Goal: Task Accomplishment & Management: Use online tool/utility

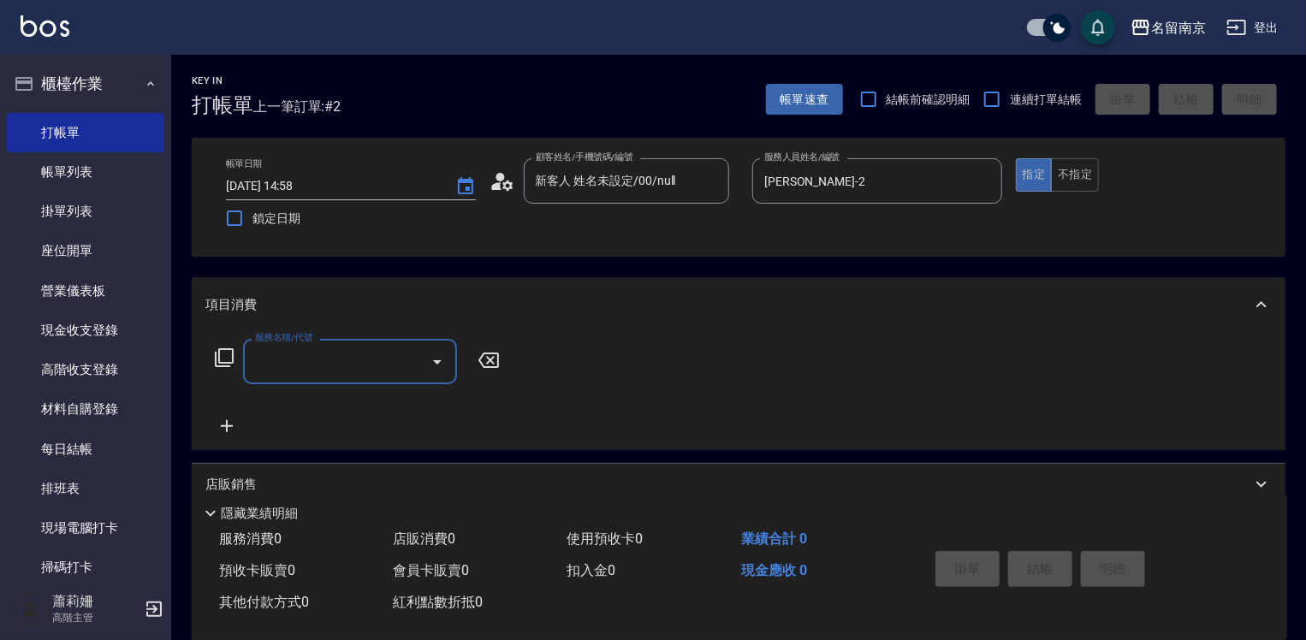
click at [305, 348] on input "服務名稱/代號" at bounding box center [337, 362] width 173 height 30
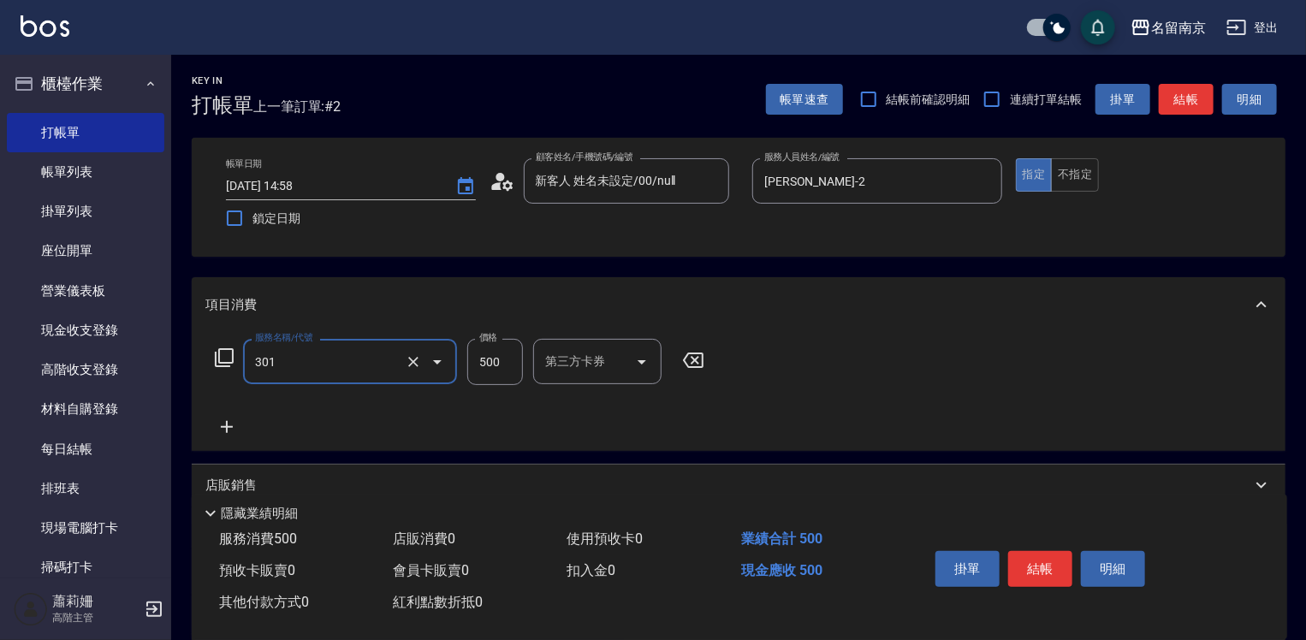
type input "剪髮(301)"
type input "650"
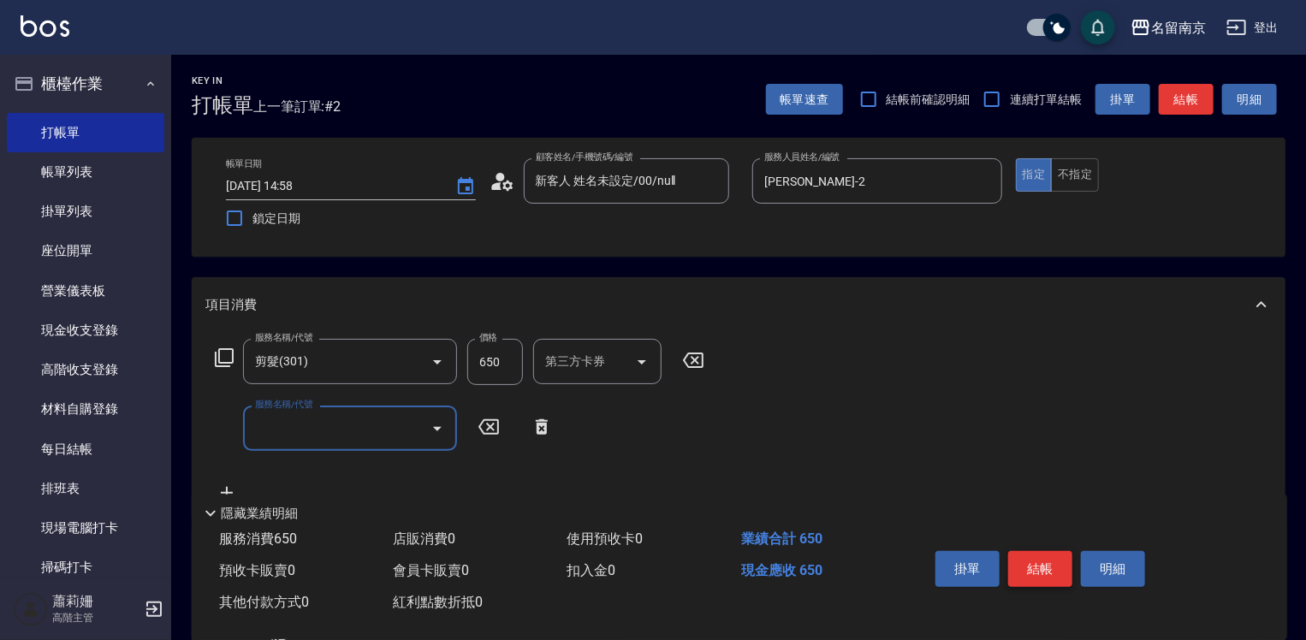
click at [1057, 565] on button "結帳" at bounding box center [1040, 569] width 64 height 36
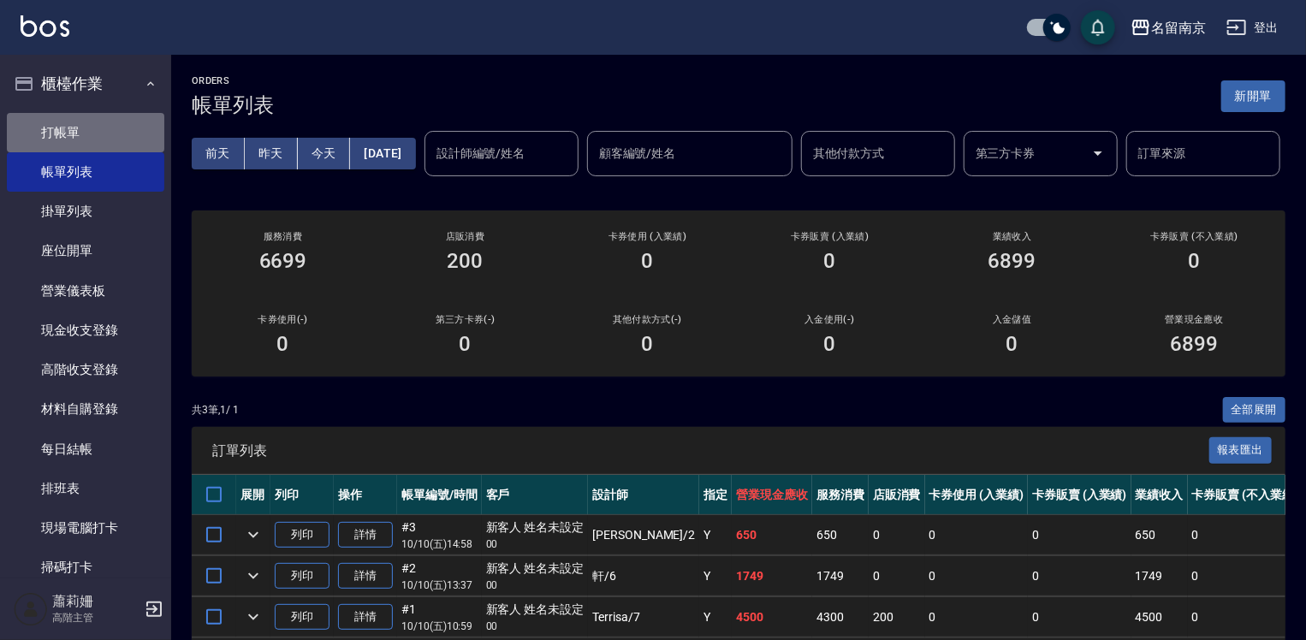
drag, startPoint x: 108, startPoint y: 122, endPoint x: 269, endPoint y: 139, distance: 161.8
click at [110, 122] on link "打帳單" at bounding box center [85, 132] width 157 height 39
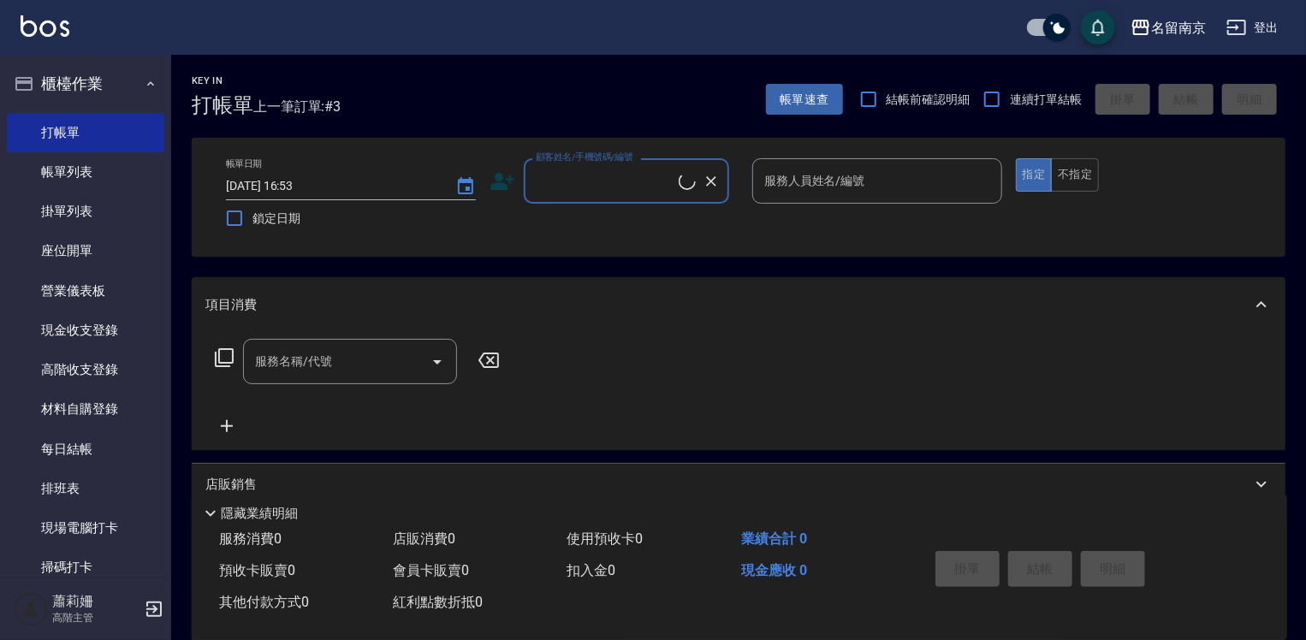
click at [622, 173] on input "顧客姓名/手機號碼/編號" at bounding box center [604, 181] width 147 height 30
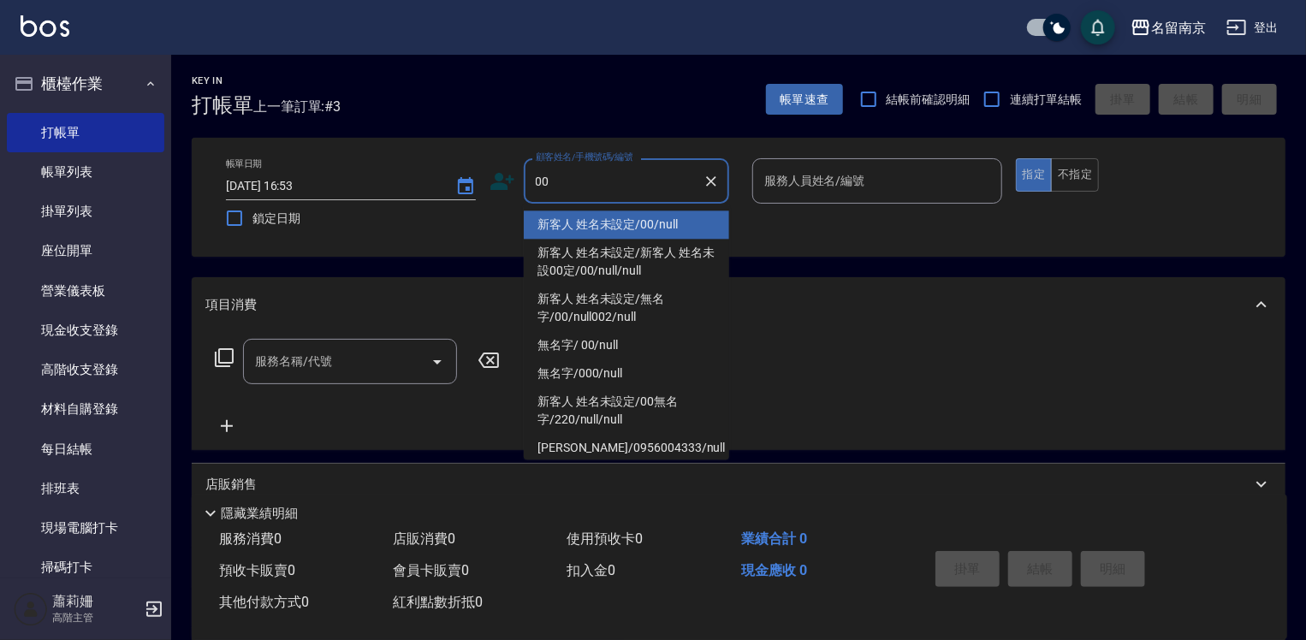
type input "新客人 姓名未設定/00/null"
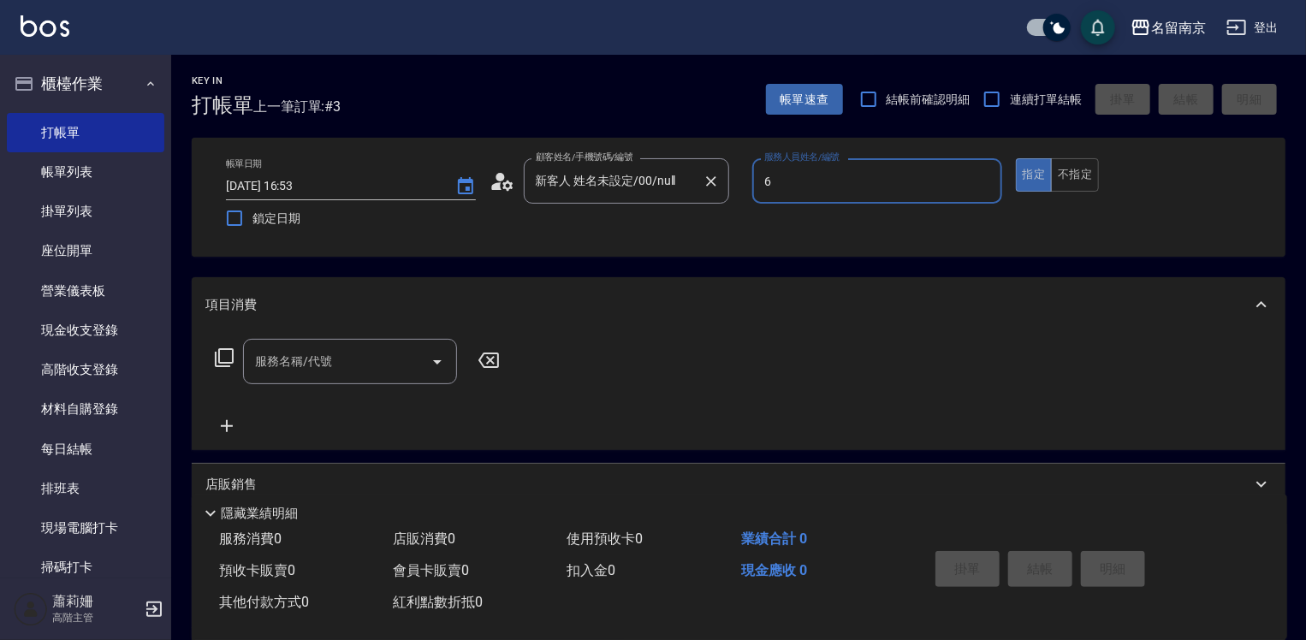
type input "軒-6"
type button "true"
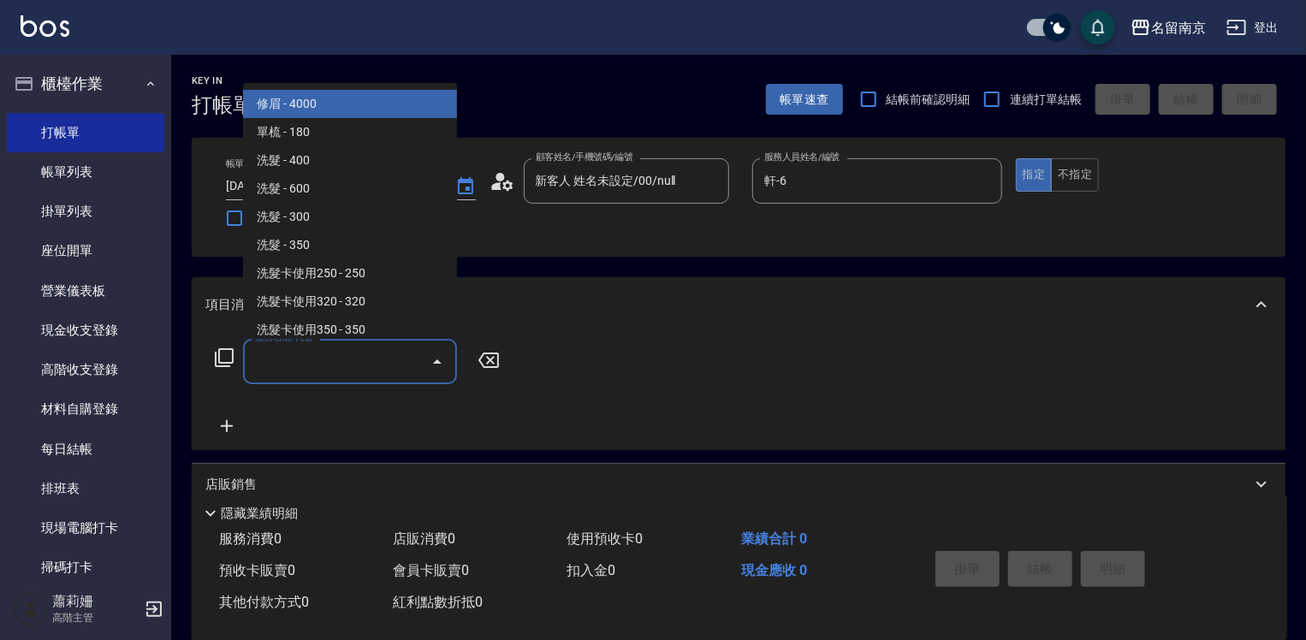
drag, startPoint x: 335, startPoint y: 350, endPoint x: 745, endPoint y: 430, distance: 417.5
click at [419, 357] on input "服務名稱/代號" at bounding box center [337, 362] width 173 height 30
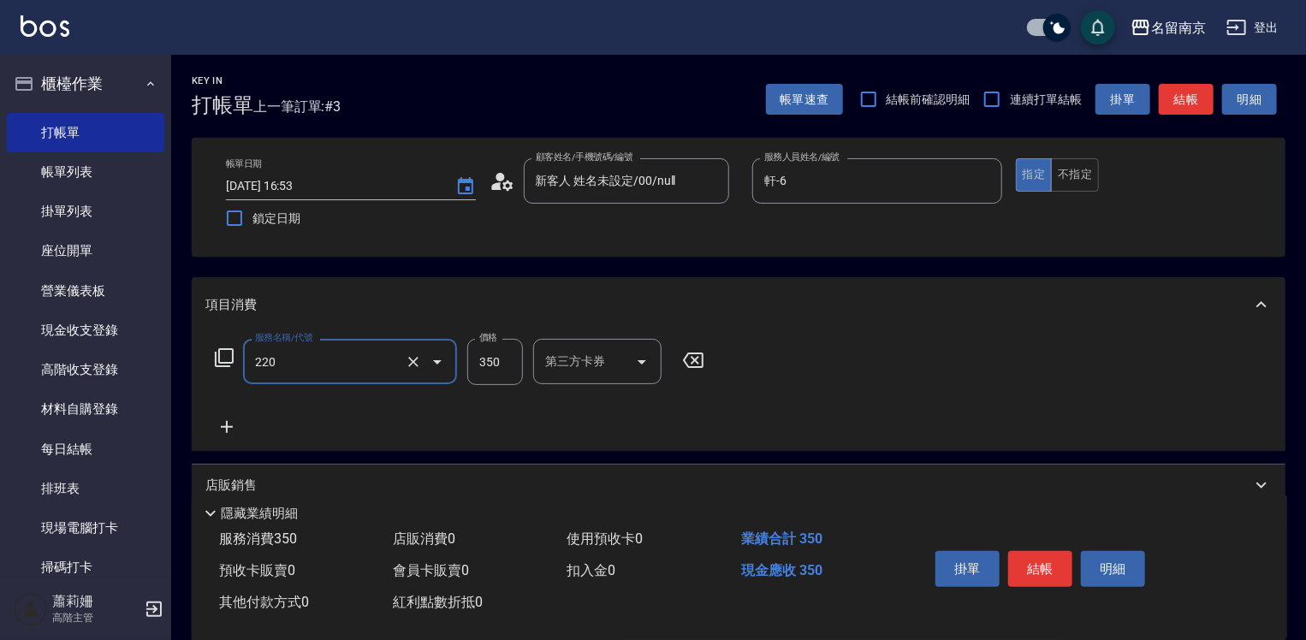
type input "洗髮(220)"
type input "350"
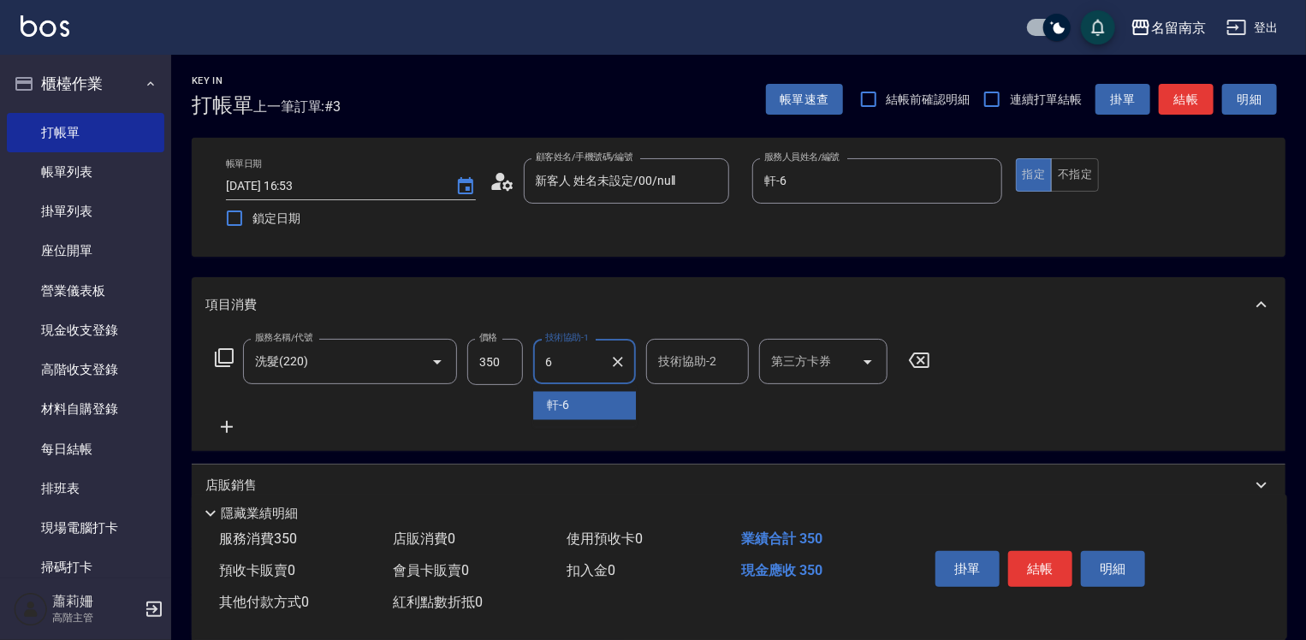
type input "軒-6"
click at [1058, 570] on button "結帳" at bounding box center [1040, 569] width 64 height 36
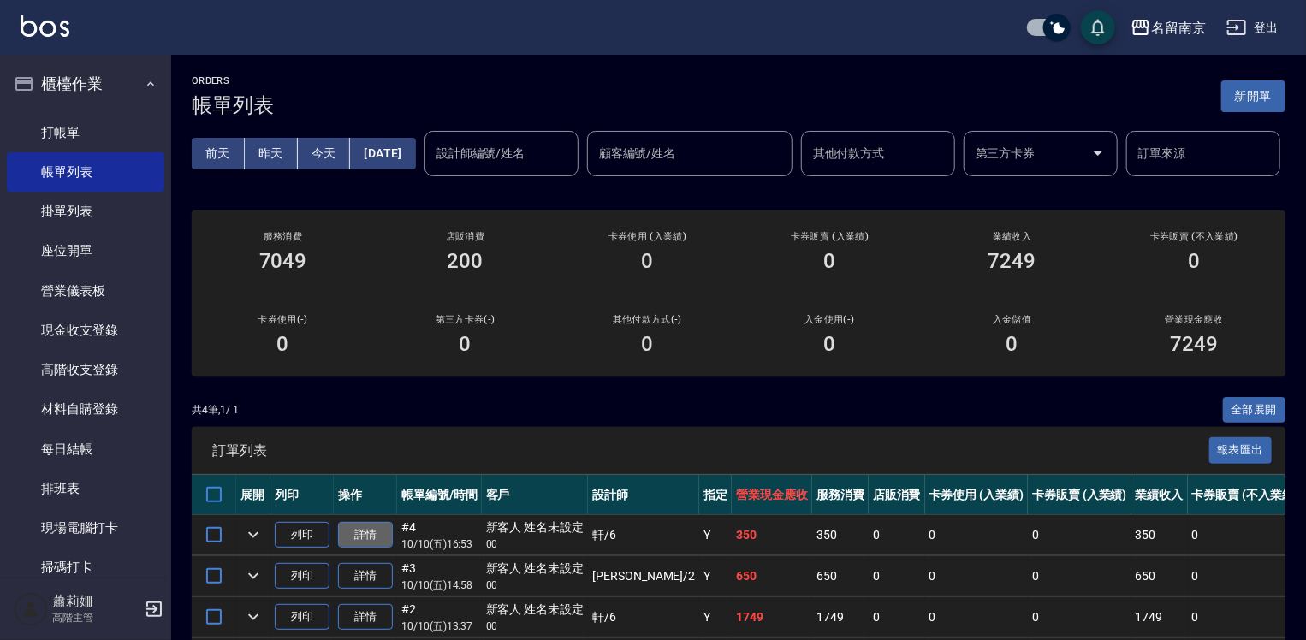
click at [375, 548] on link "詳情" at bounding box center [365, 535] width 55 height 27
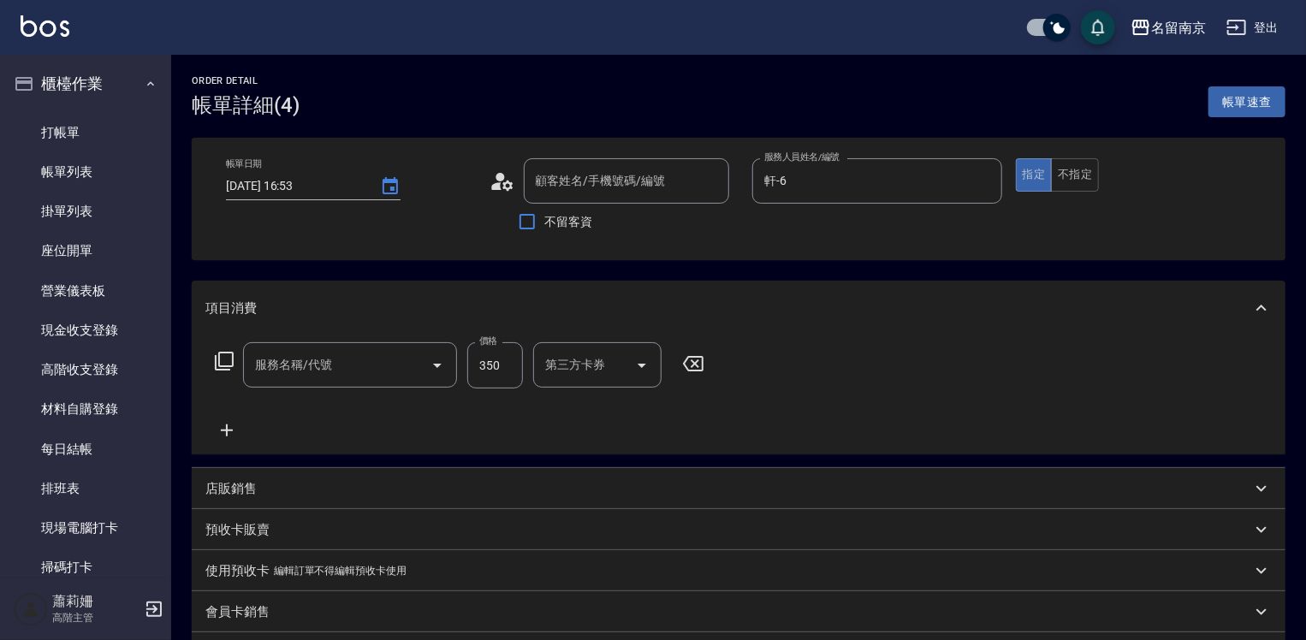
type input "軒-6"
type input "洗髮(220)"
type input "新客人 姓名未設定/00/null"
click at [1091, 177] on button "不指定" at bounding box center [1075, 174] width 48 height 33
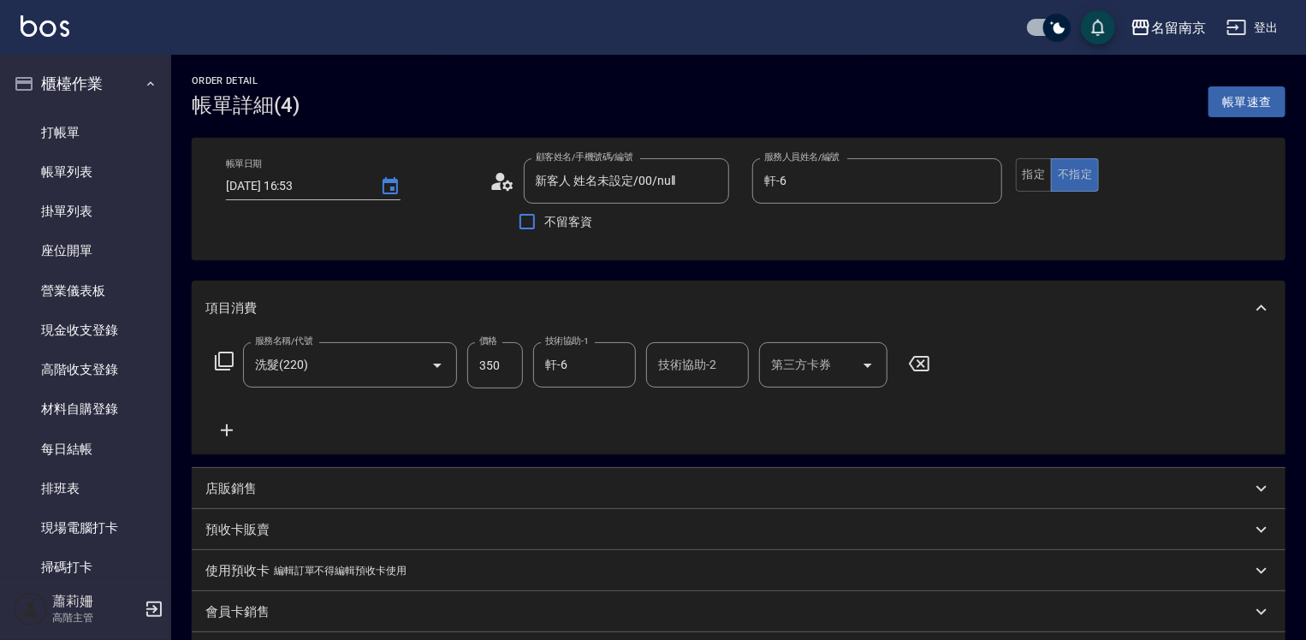
scroll to position [257, 0]
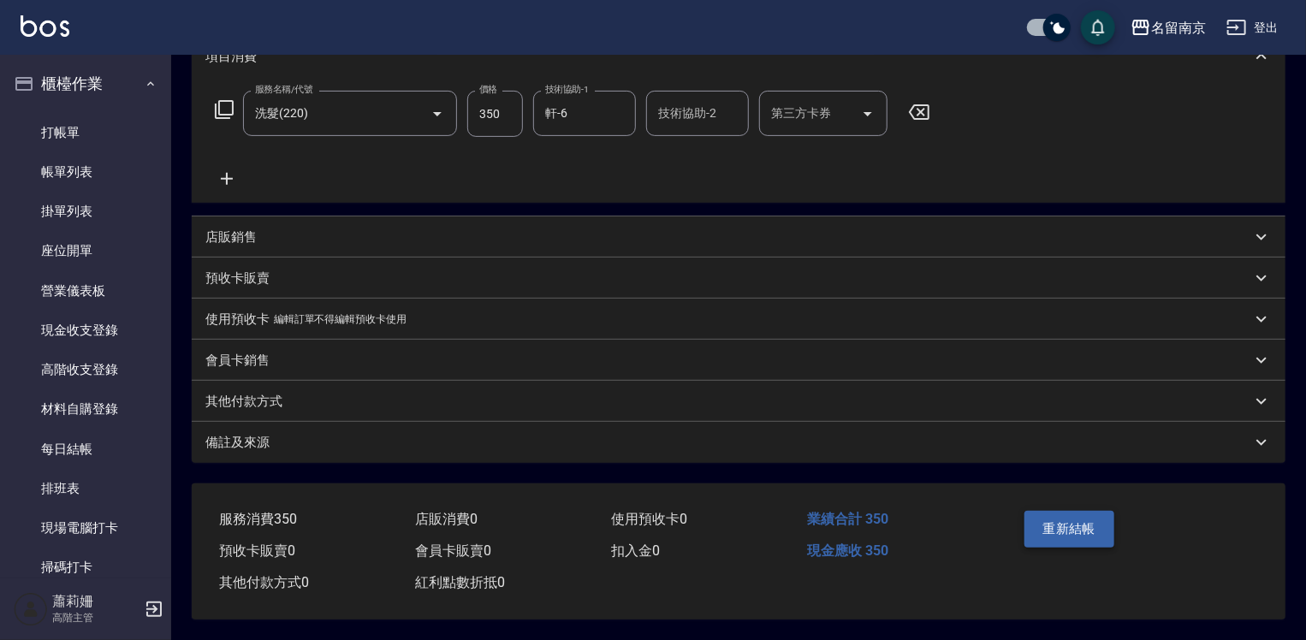
click at [1093, 515] on button "重新結帳" at bounding box center [1069, 529] width 91 height 36
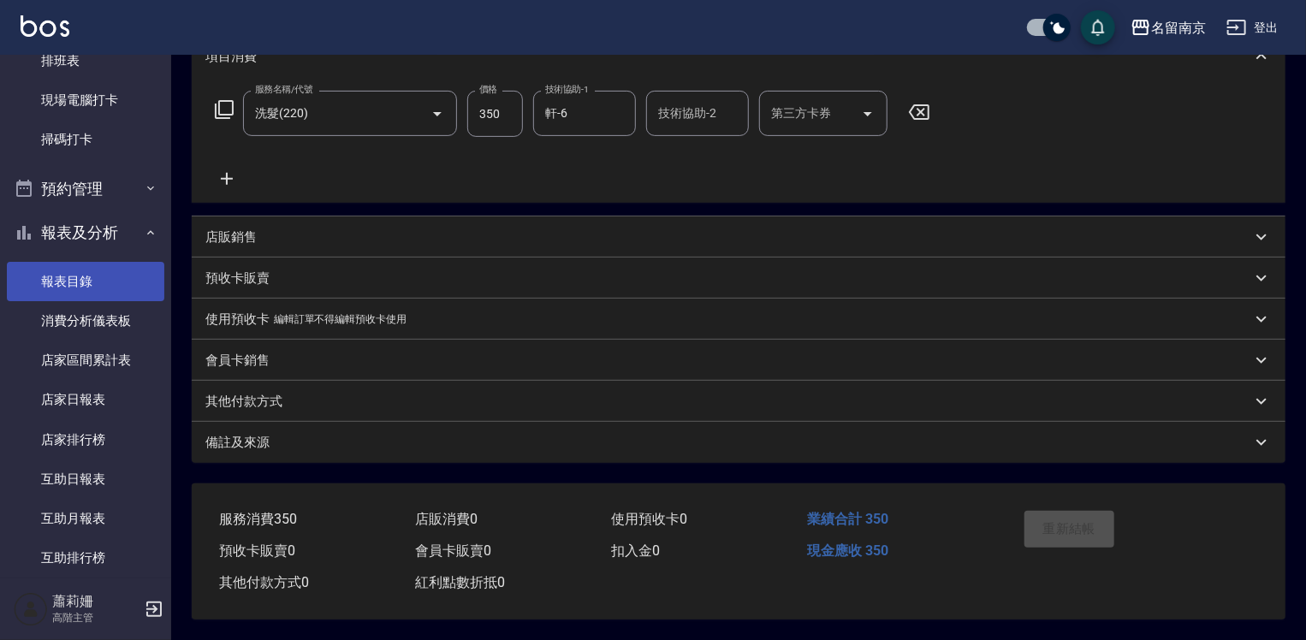
click at [97, 276] on link "報表目錄" at bounding box center [85, 281] width 157 height 39
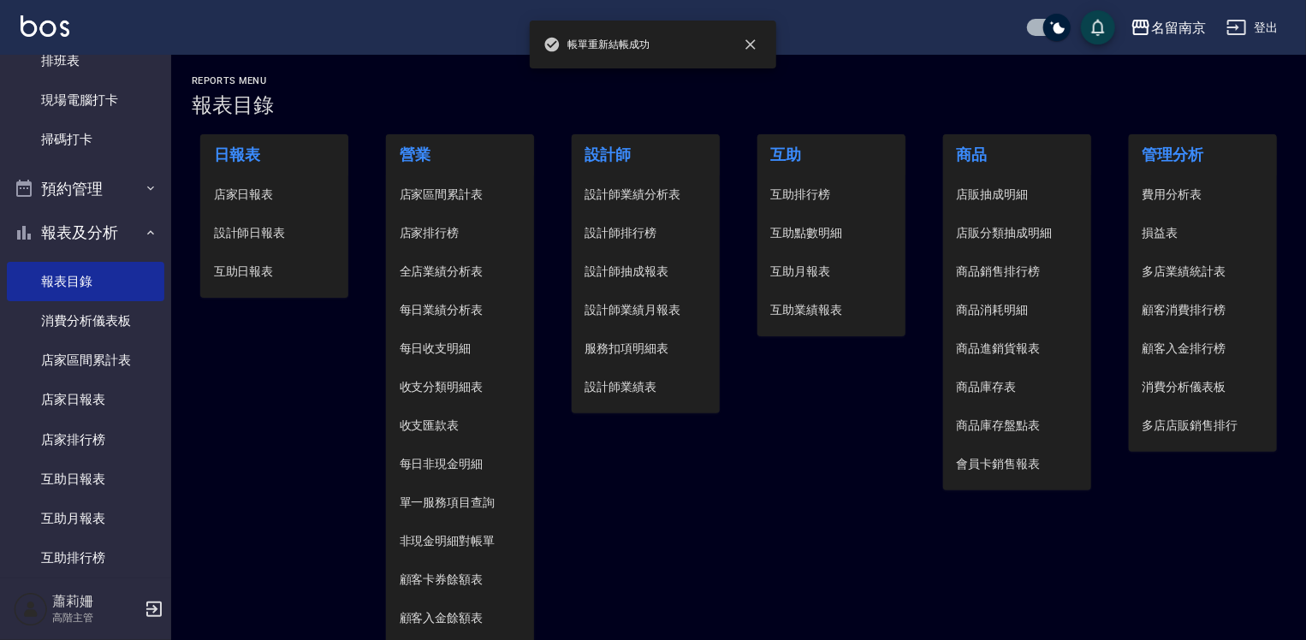
click at [284, 232] on span "設計師日報表" at bounding box center [274, 233] width 121 height 18
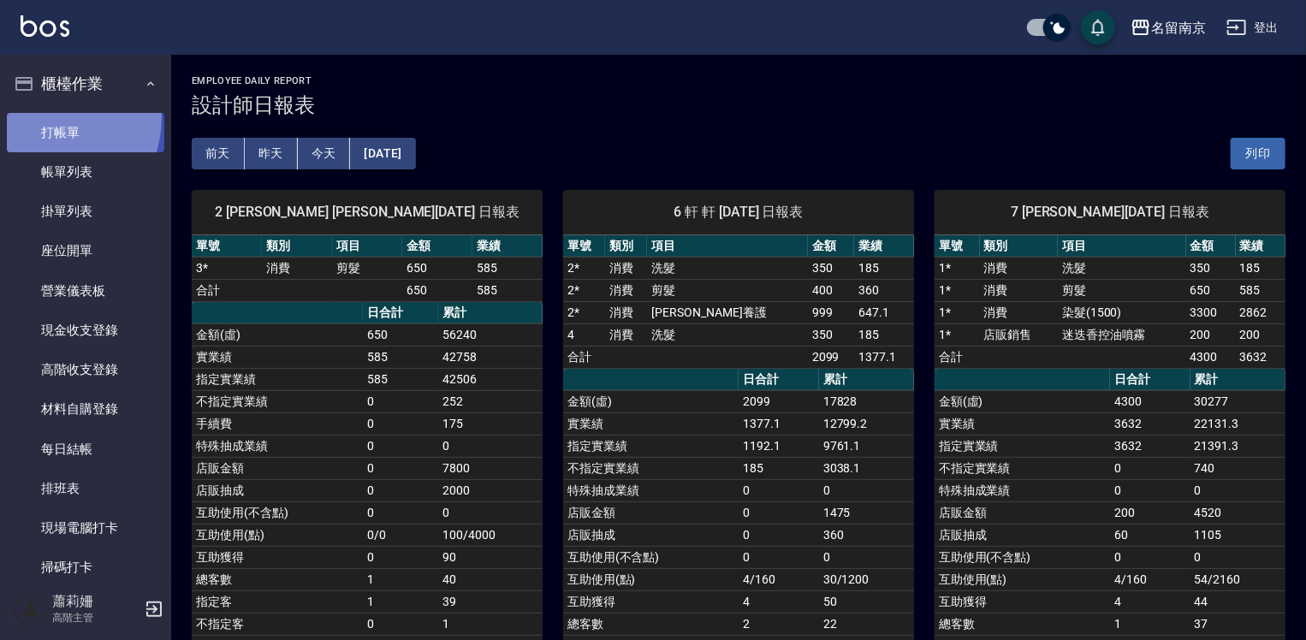
click at [41, 116] on link "打帳單" at bounding box center [85, 132] width 157 height 39
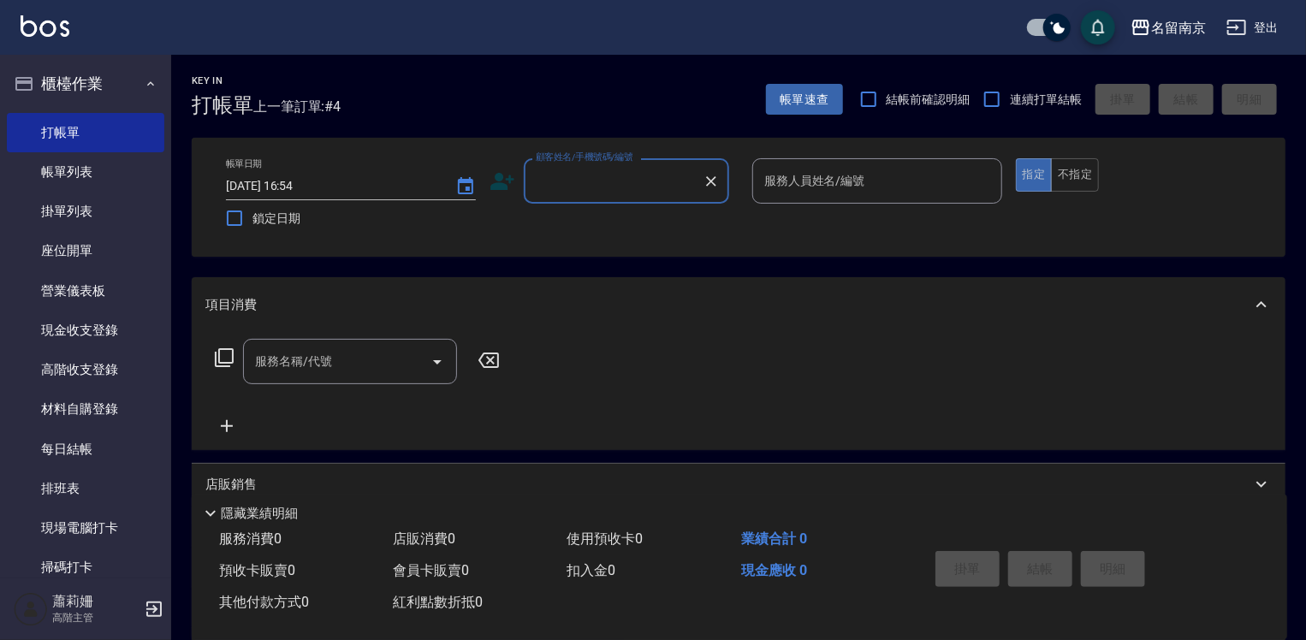
click at [679, 188] on input "顧客姓名/手機號碼/編號" at bounding box center [613, 181] width 164 height 30
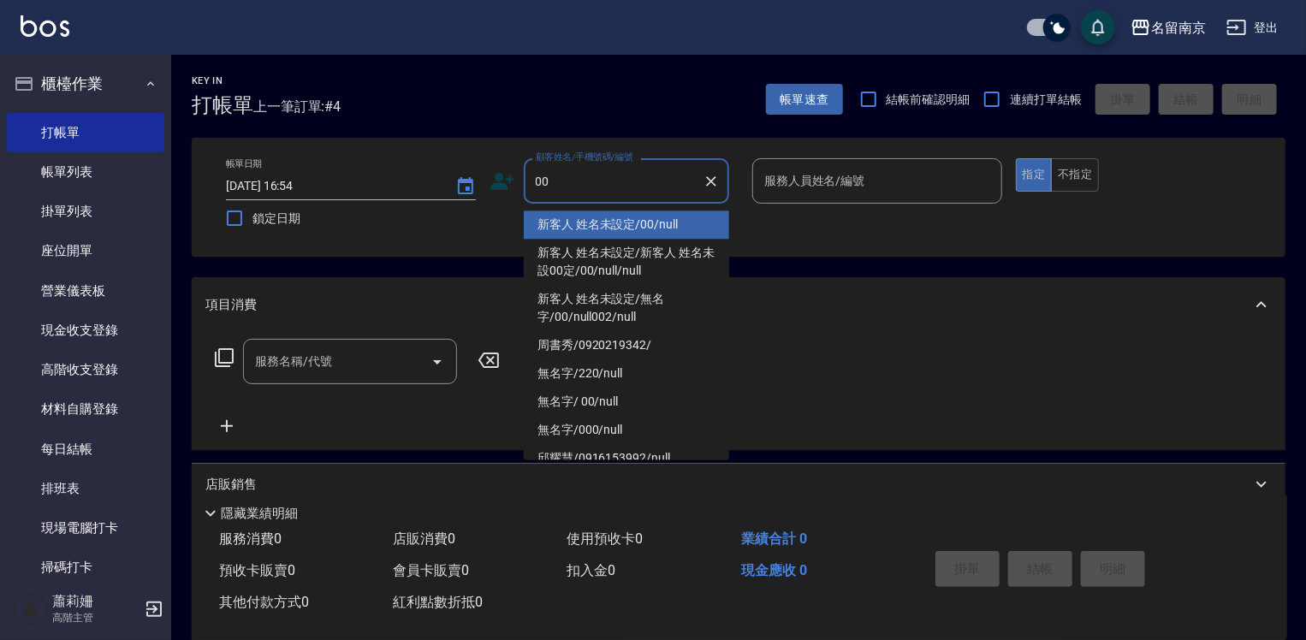
type input "新客人 姓名未設定/00/null"
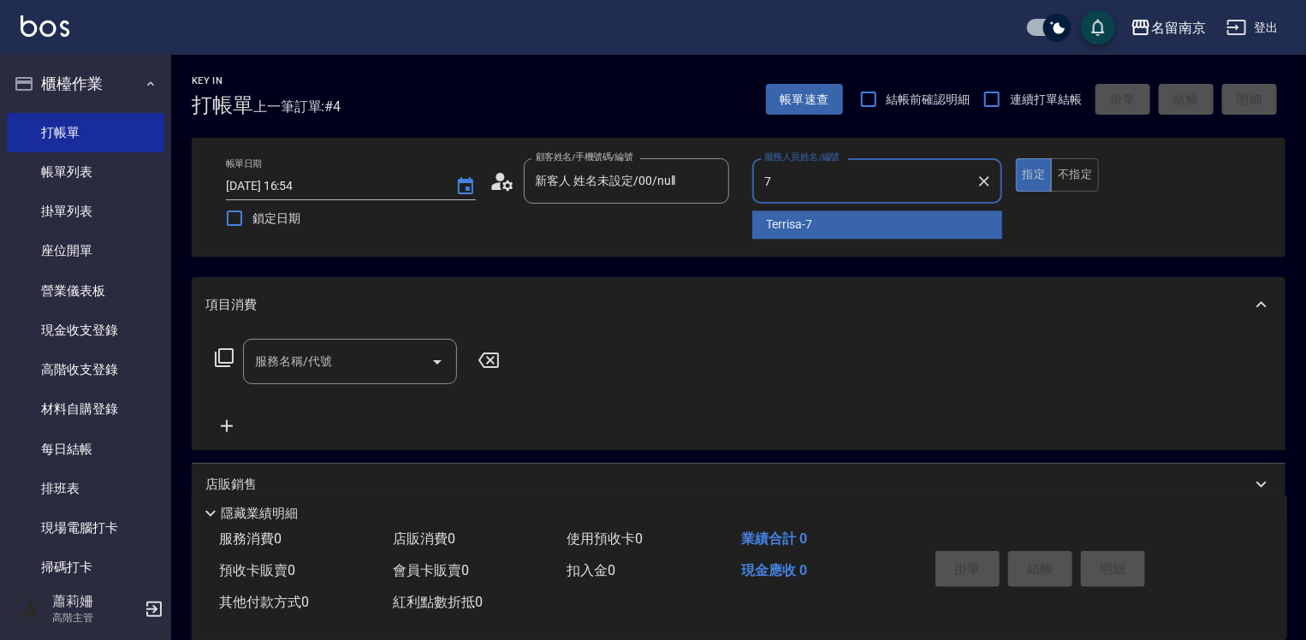
type input "Terrisa-7"
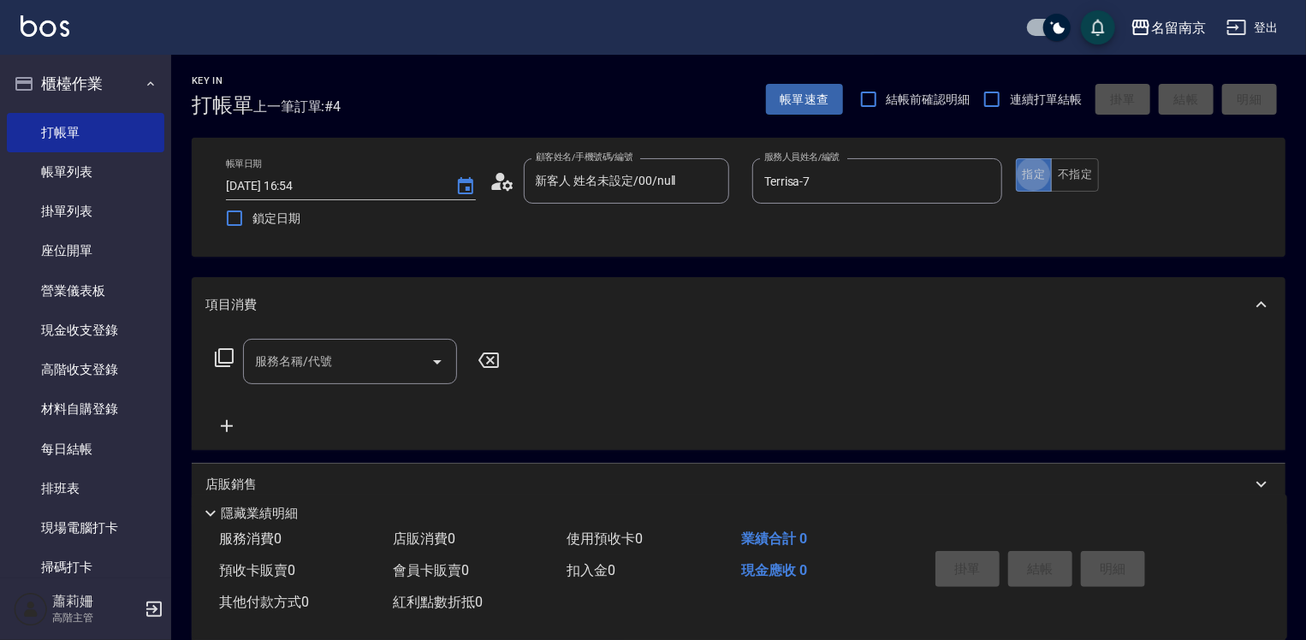
type button "true"
drag, startPoint x: 361, startPoint y: 359, endPoint x: 380, endPoint y: 364, distance: 19.5
click at [372, 363] on input "服務名稱/代號" at bounding box center [337, 362] width 173 height 30
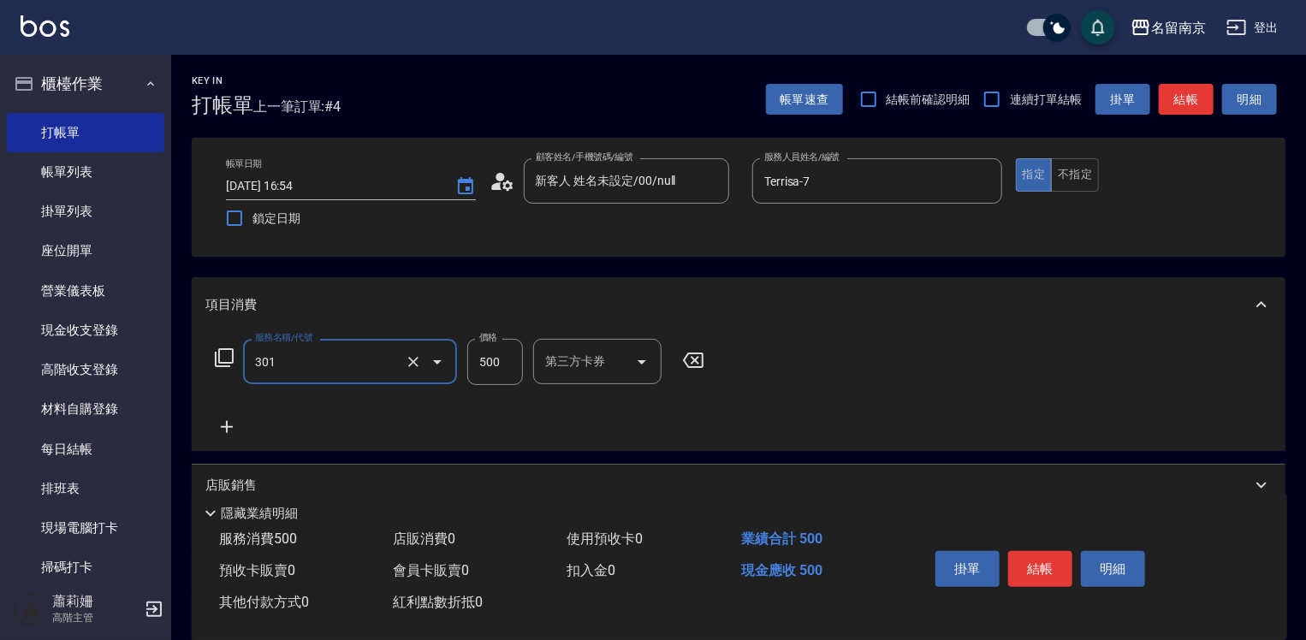
type input "剪髮(301)"
type input "650"
click at [225, 426] on icon at bounding box center [227, 427] width 12 height 12
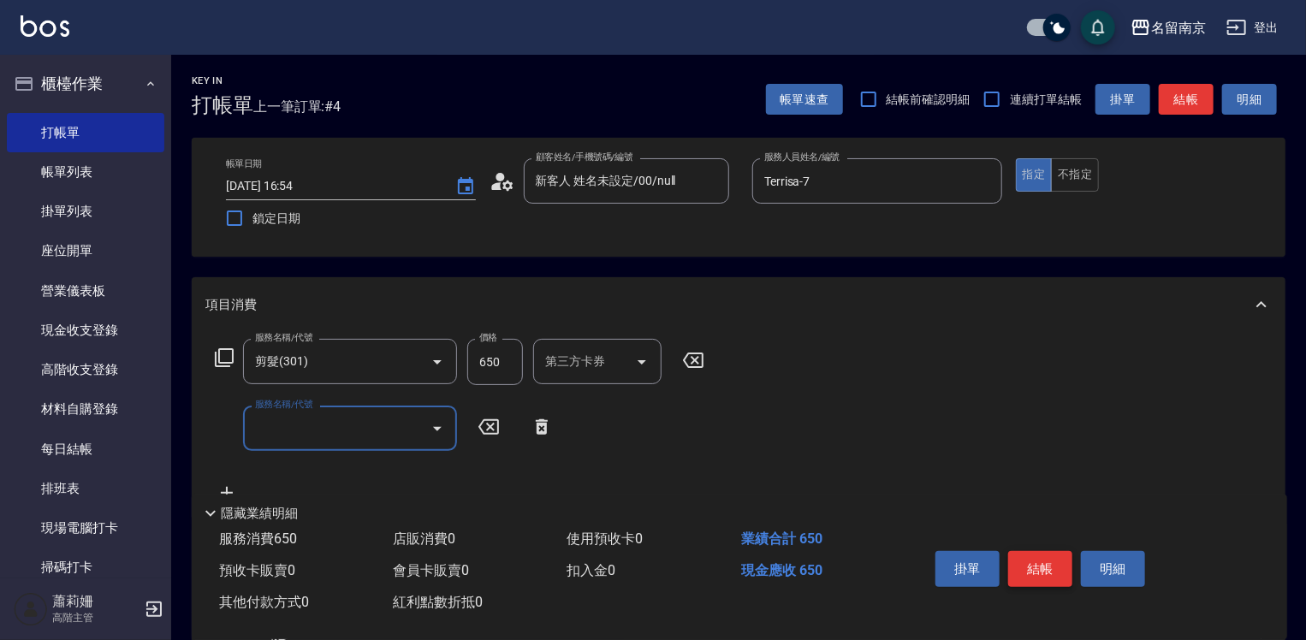
click at [1057, 563] on button "結帳" at bounding box center [1040, 569] width 64 height 36
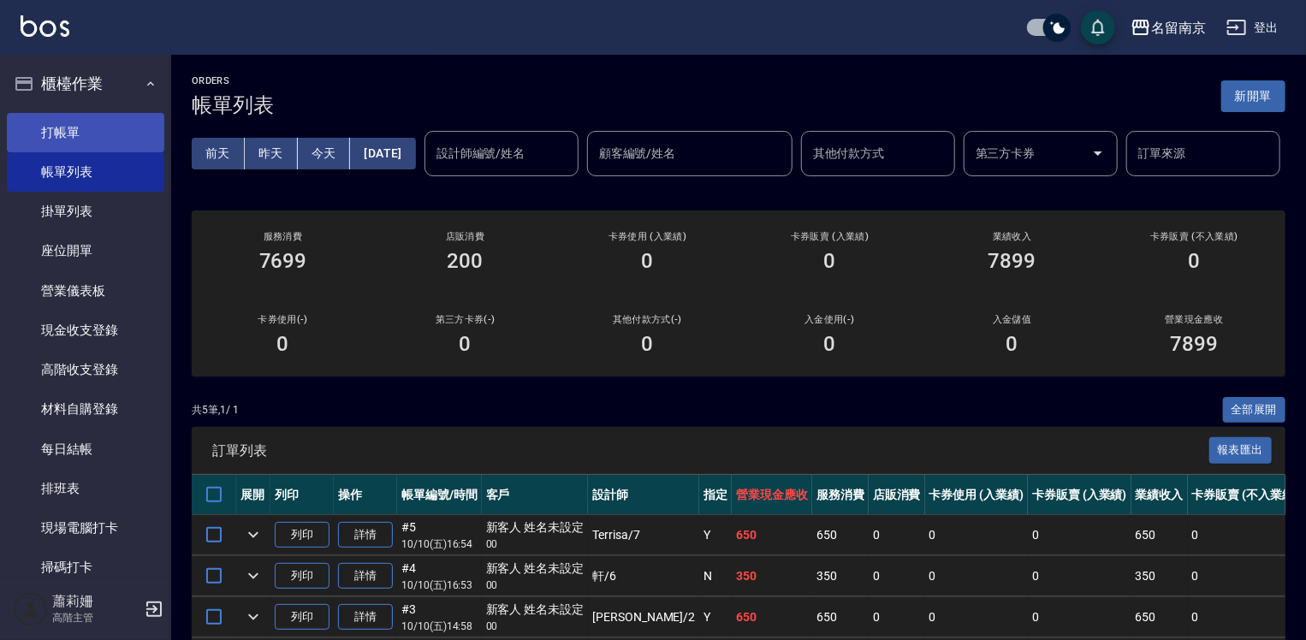
drag, startPoint x: 82, startPoint y: 130, endPoint x: 151, endPoint y: 139, distance: 69.0
click at [82, 130] on link "打帳單" at bounding box center [85, 132] width 157 height 39
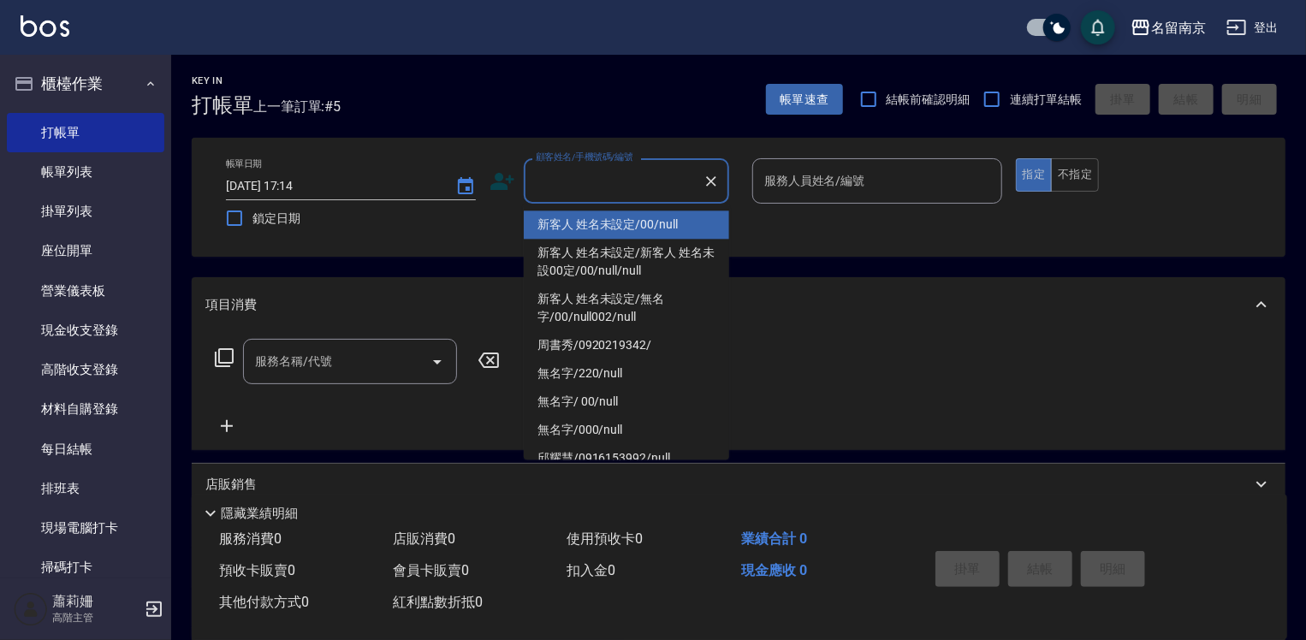
drag, startPoint x: 655, startPoint y: 181, endPoint x: 1055, endPoint y: 288, distance: 414.7
click at [659, 180] on input "顧客姓名/手機號碼/編號" at bounding box center [613, 181] width 164 height 30
type input "新客人 姓名未設定/00/null"
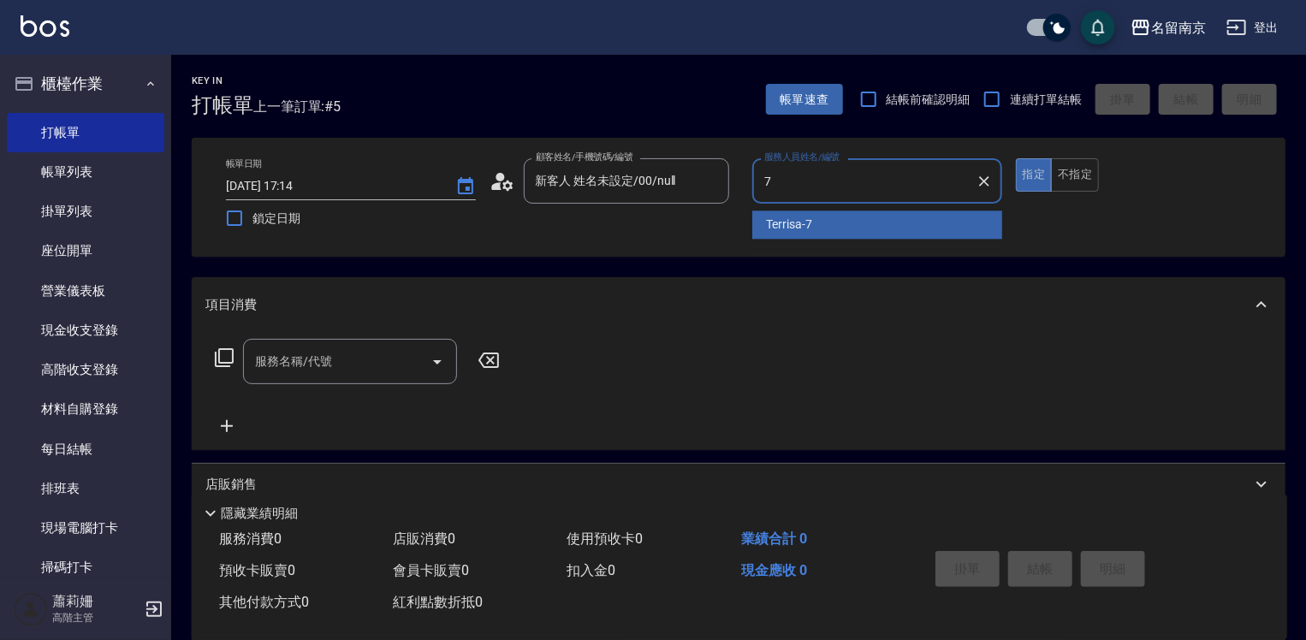
type input "Terrisa-7"
type button "true"
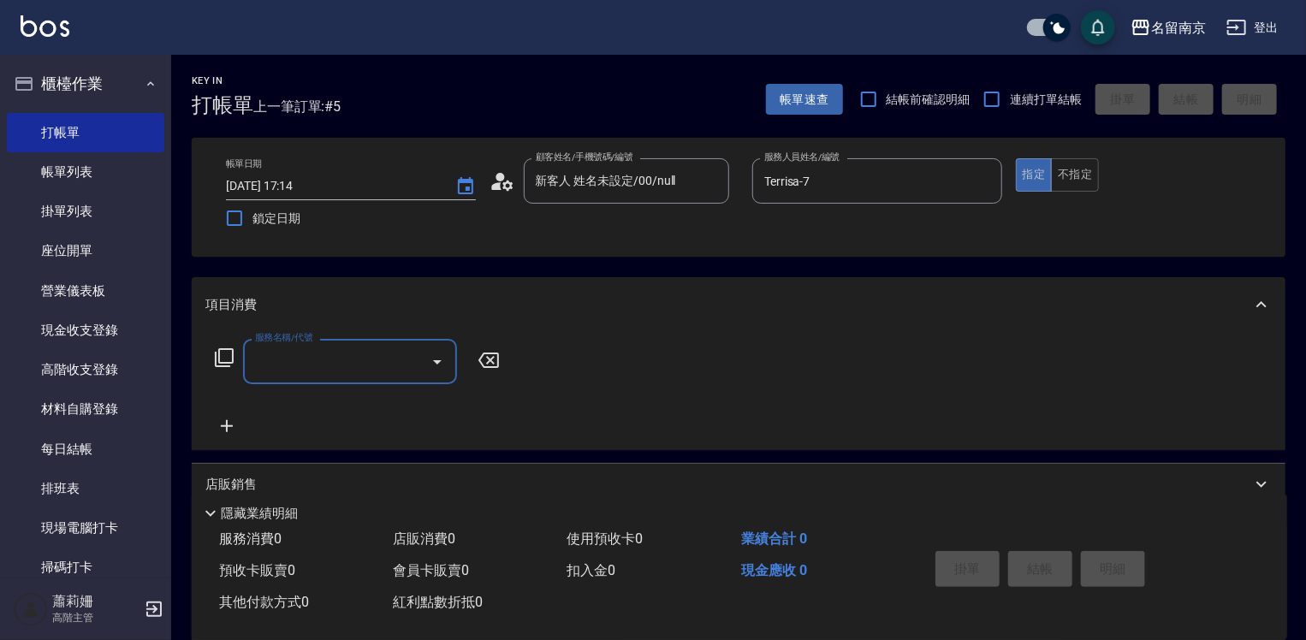
click at [388, 354] on input "服務名稱/代號" at bounding box center [337, 362] width 173 height 30
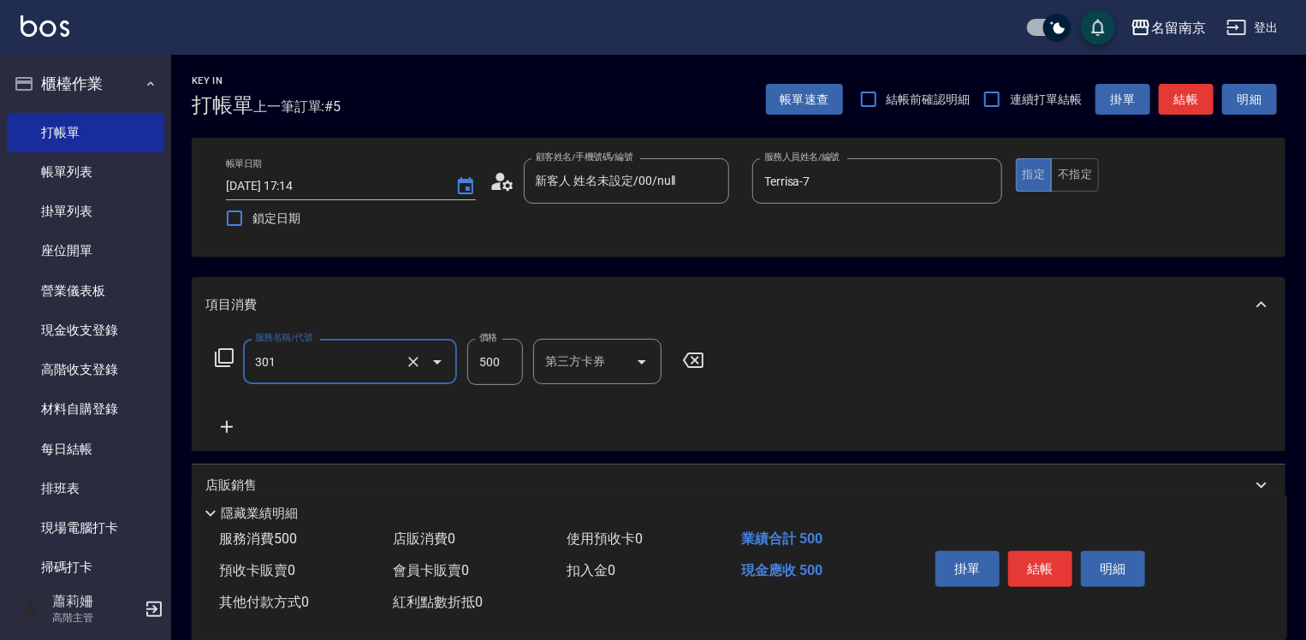
type input "剪髮(301)"
type input "650"
click at [222, 418] on icon at bounding box center [226, 427] width 43 height 21
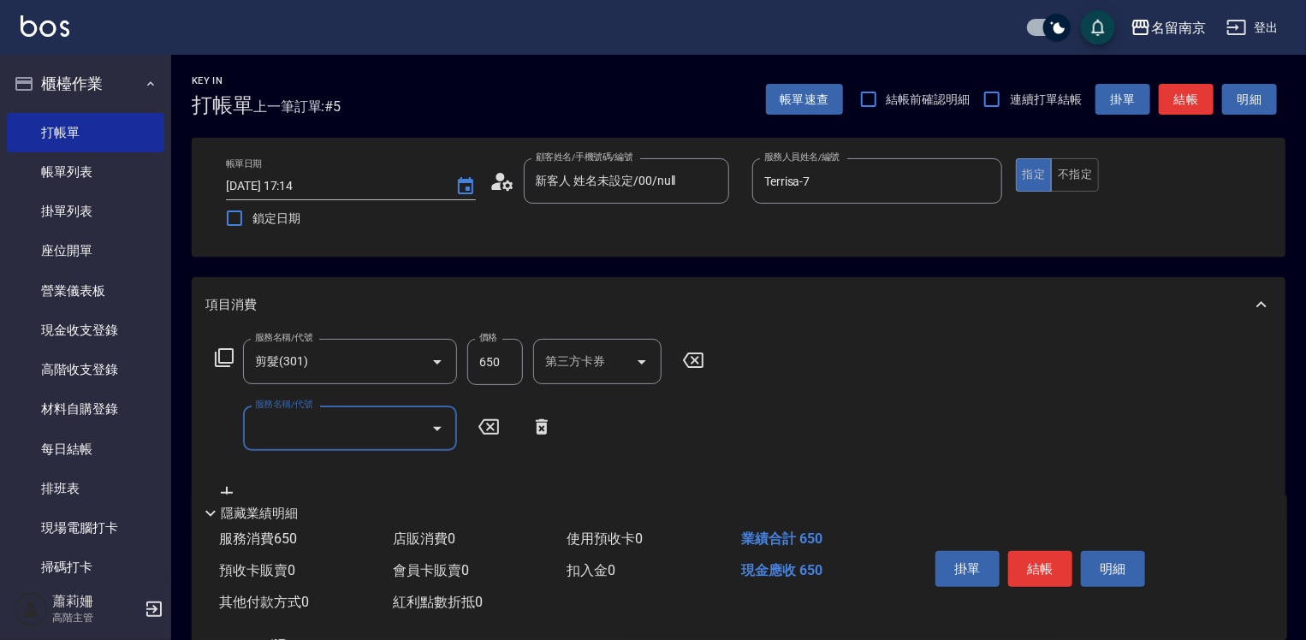
click at [276, 434] on input "服務名稱/代號" at bounding box center [337, 428] width 173 height 30
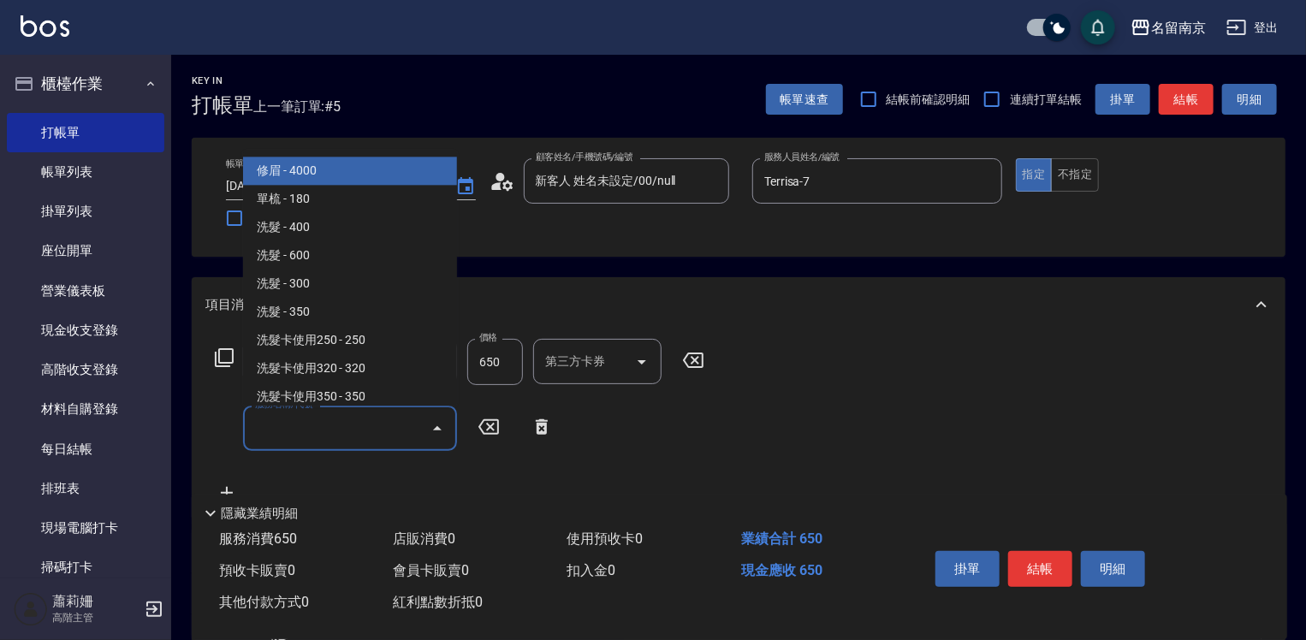
click at [343, 418] on input "服務名稱/代號" at bounding box center [337, 428] width 173 height 30
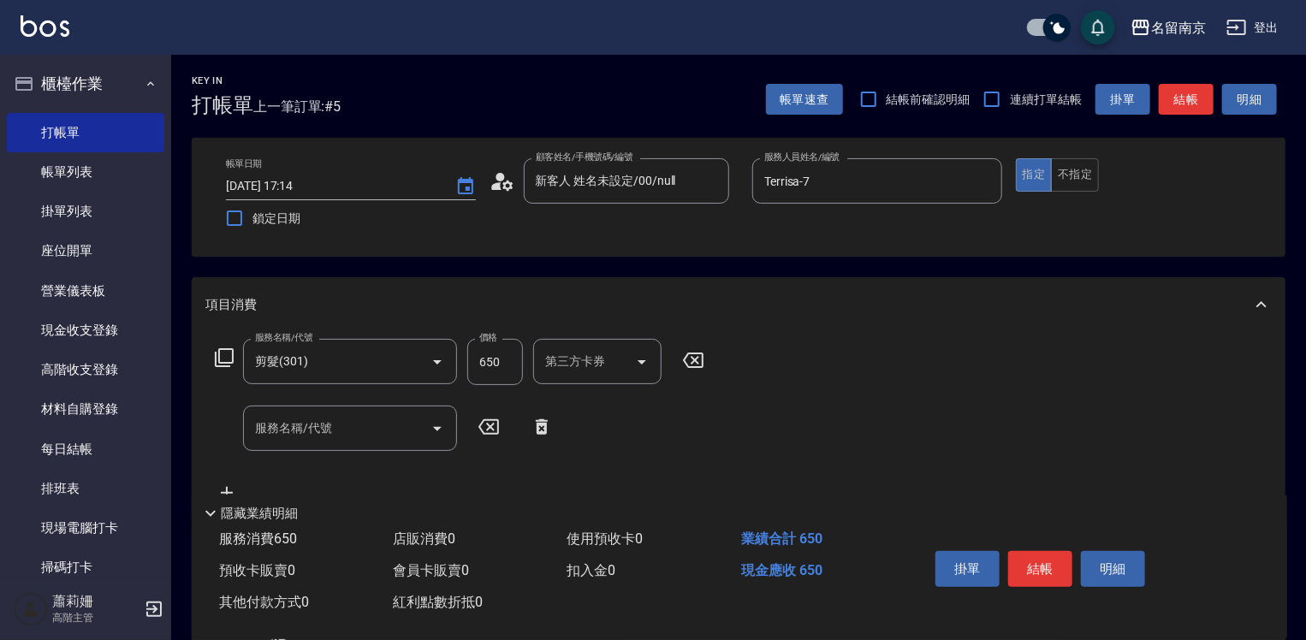
click at [222, 349] on icon at bounding box center [224, 357] width 19 height 19
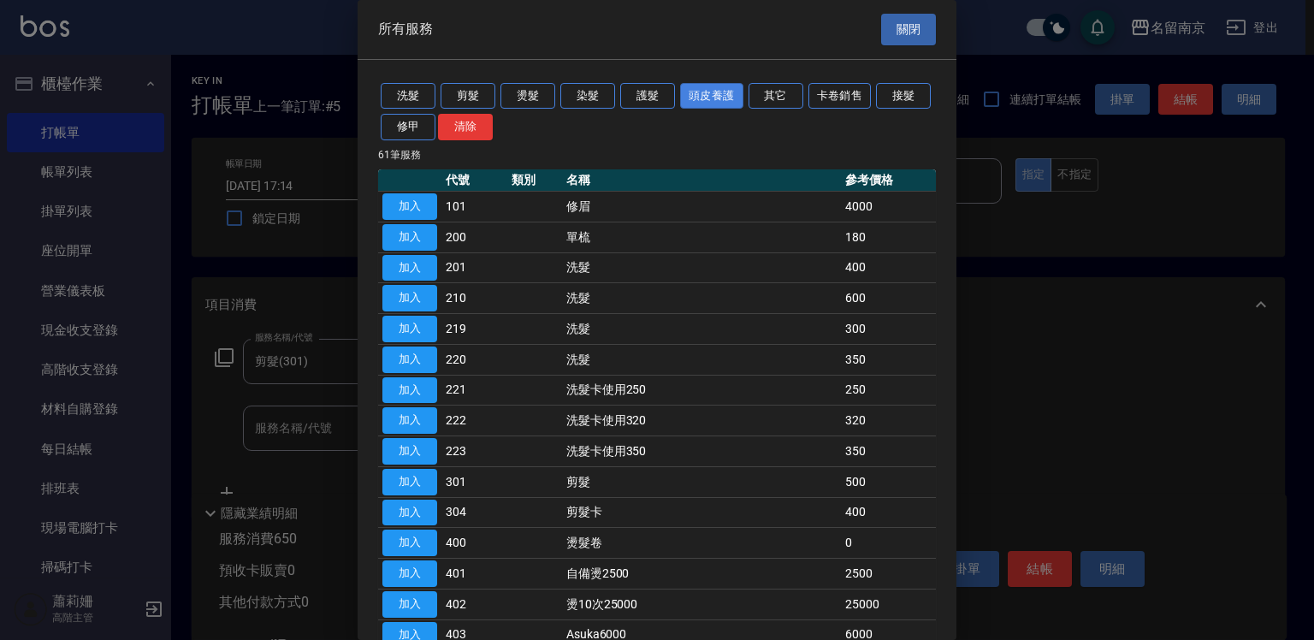
click at [695, 87] on button "頭皮養護" at bounding box center [711, 96] width 63 height 27
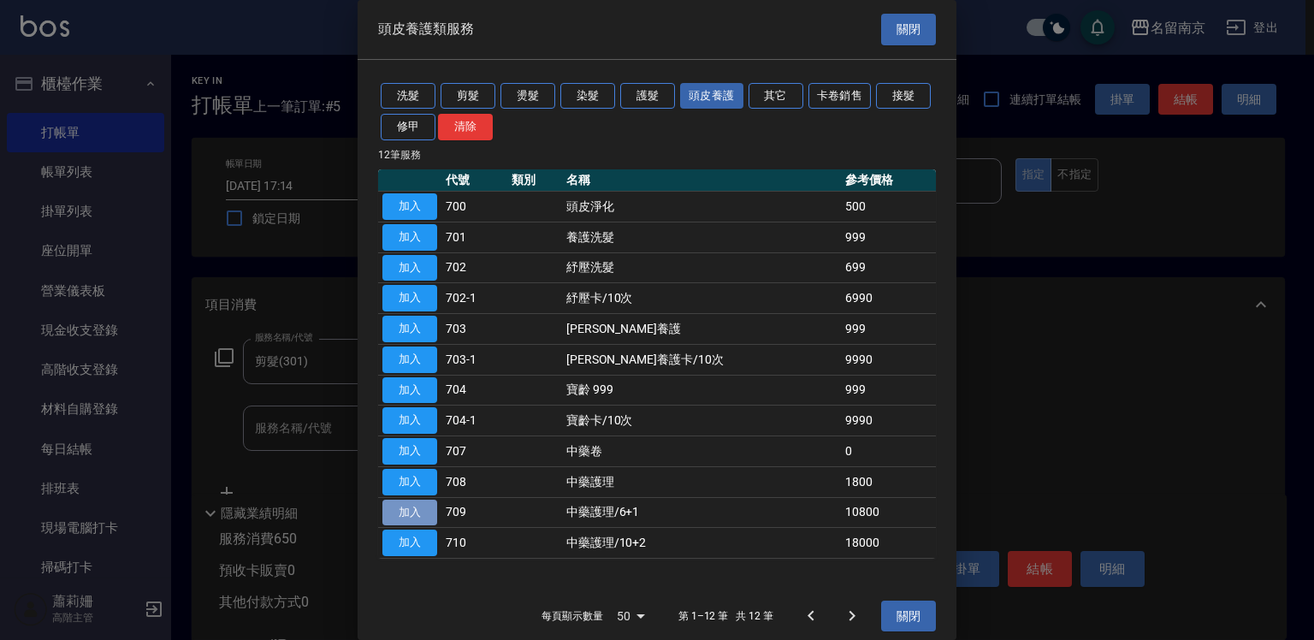
click at [415, 513] on button "加入" at bounding box center [409, 513] width 55 height 27
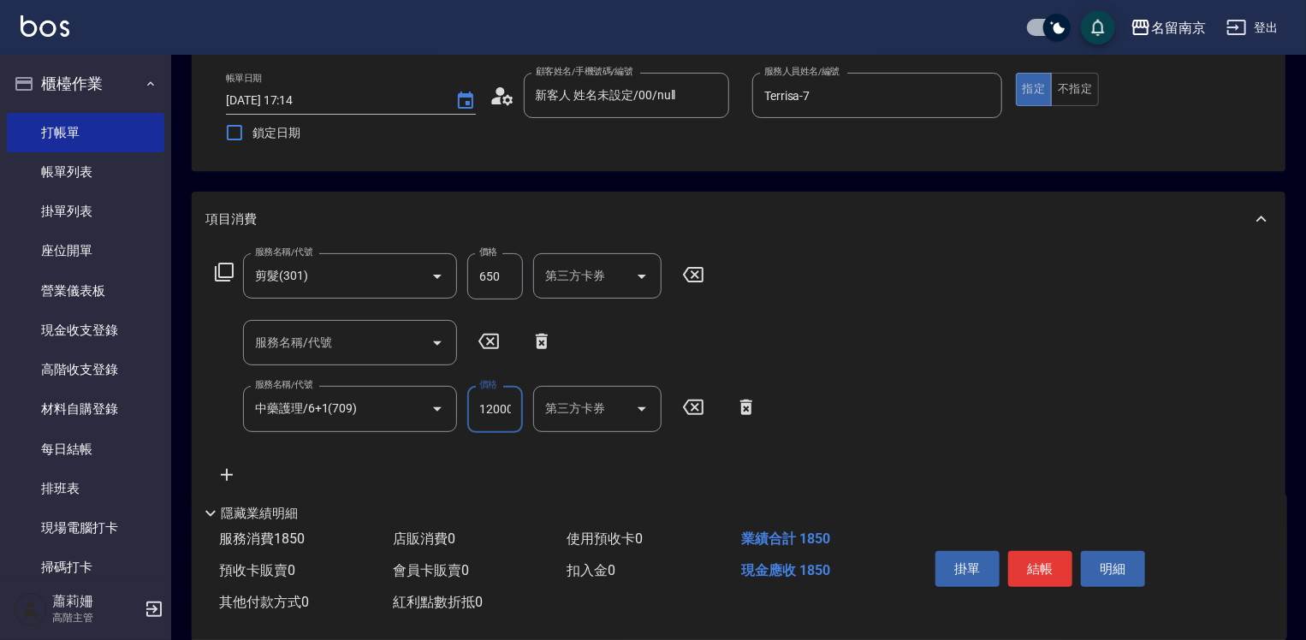
scroll to position [0, 3]
type input "12000"
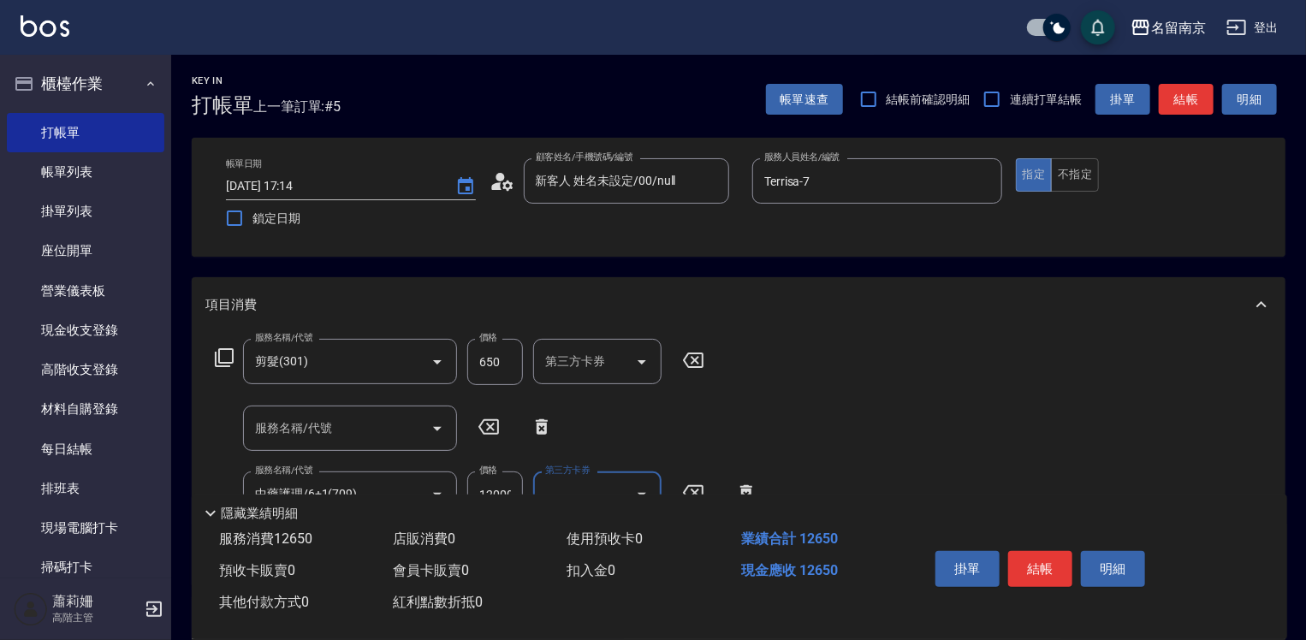
scroll to position [171, 0]
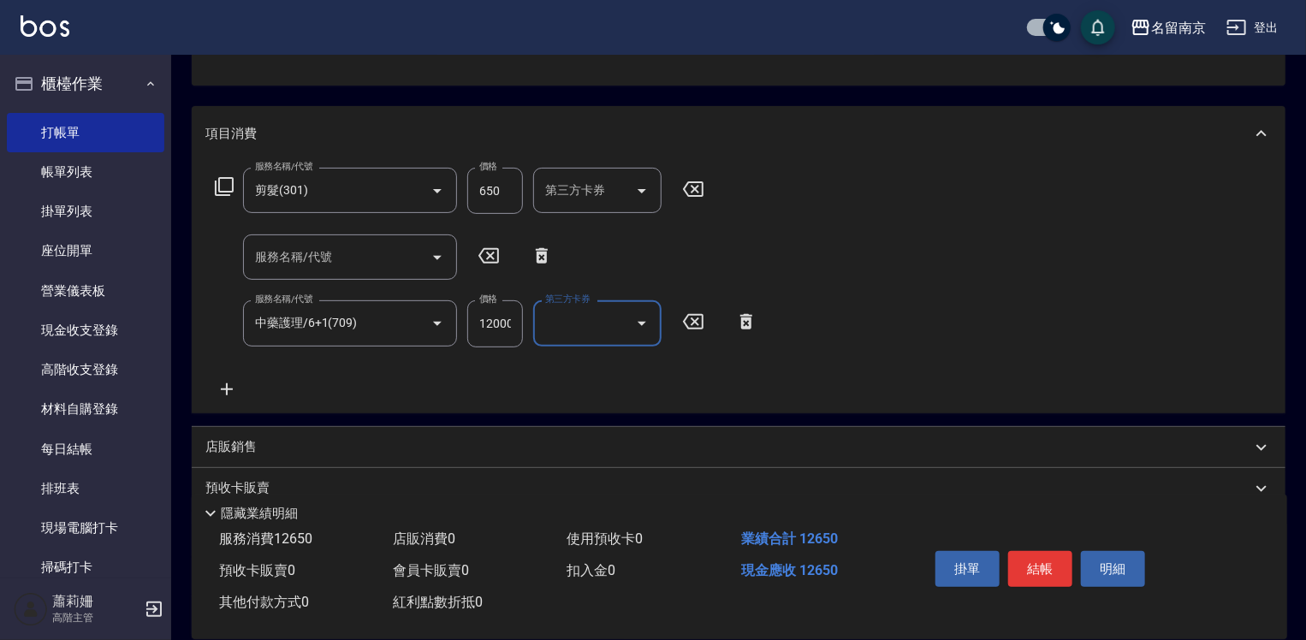
click at [228, 383] on icon at bounding box center [226, 389] width 43 height 21
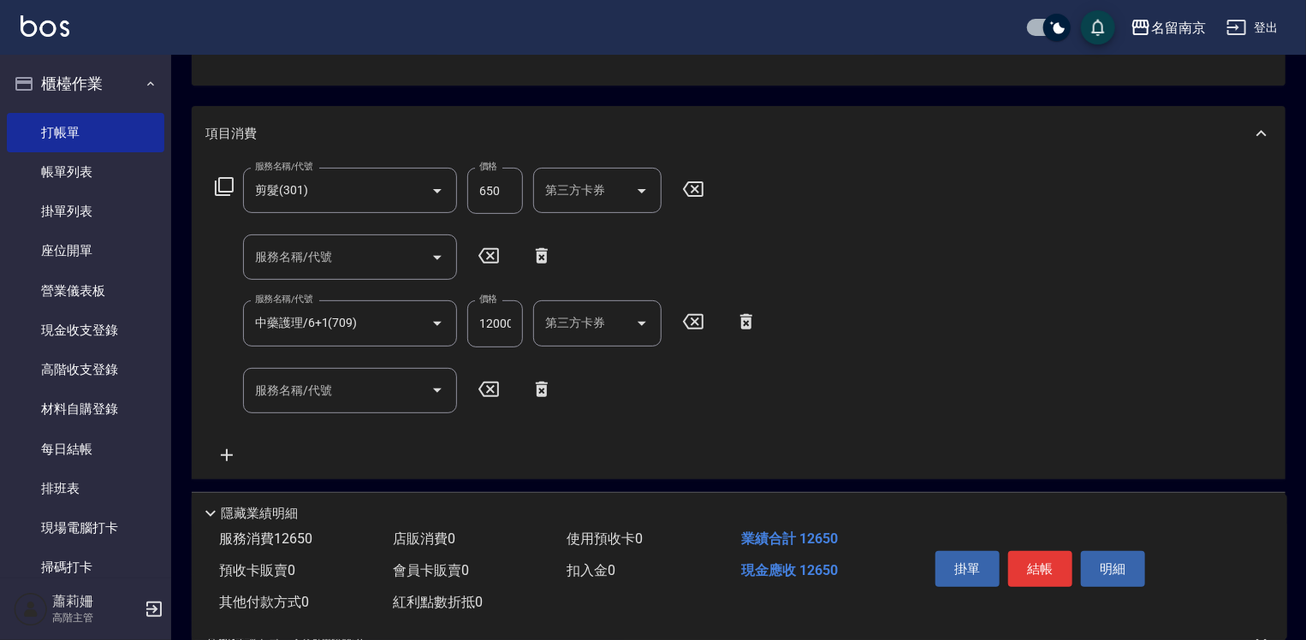
click at [229, 177] on icon at bounding box center [224, 186] width 19 height 19
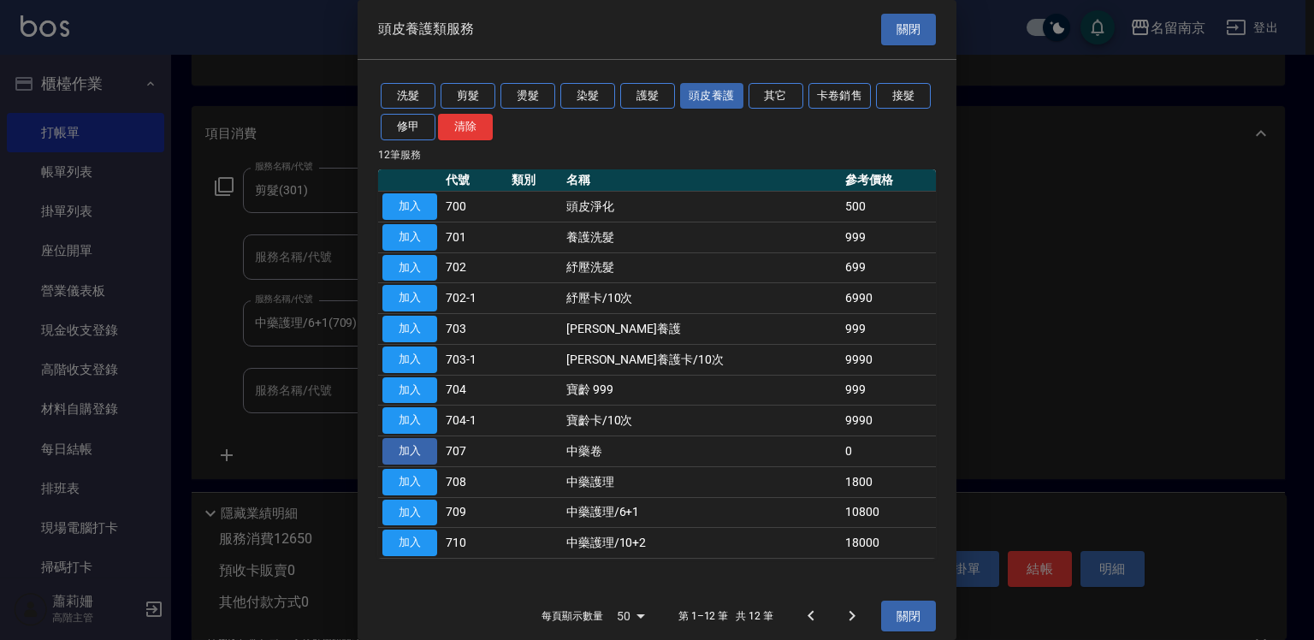
click at [401, 442] on button "加入" at bounding box center [409, 451] width 55 height 27
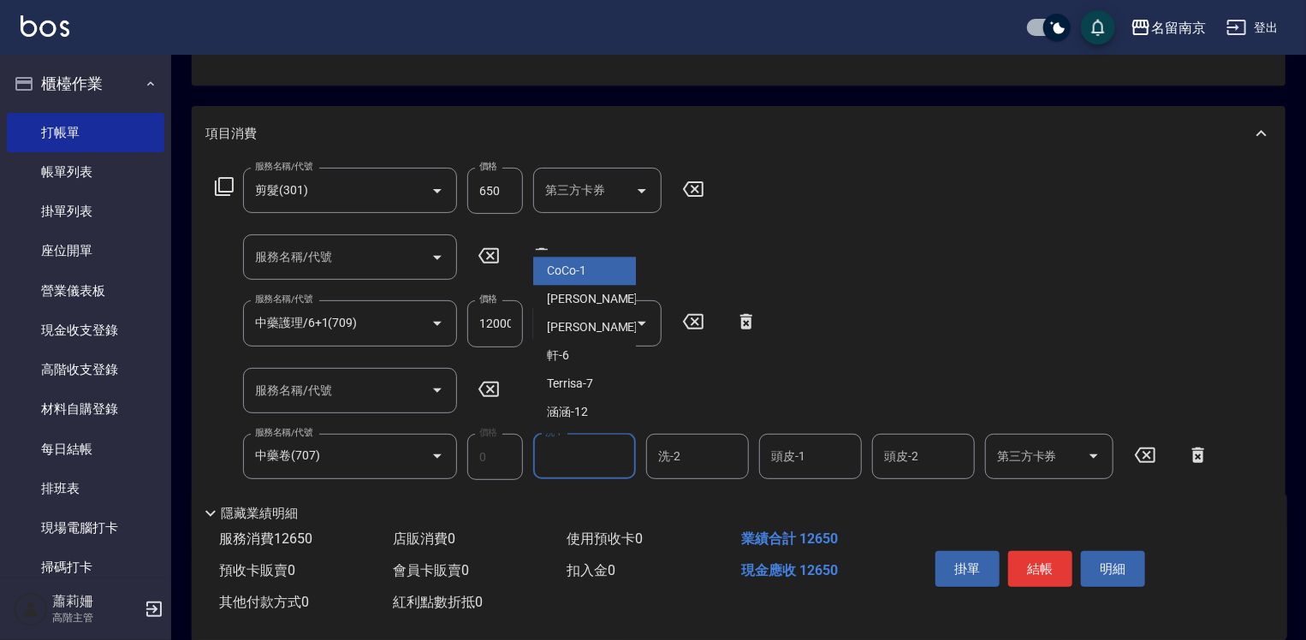
click at [599, 445] on input "洗-1" at bounding box center [584, 457] width 87 height 30
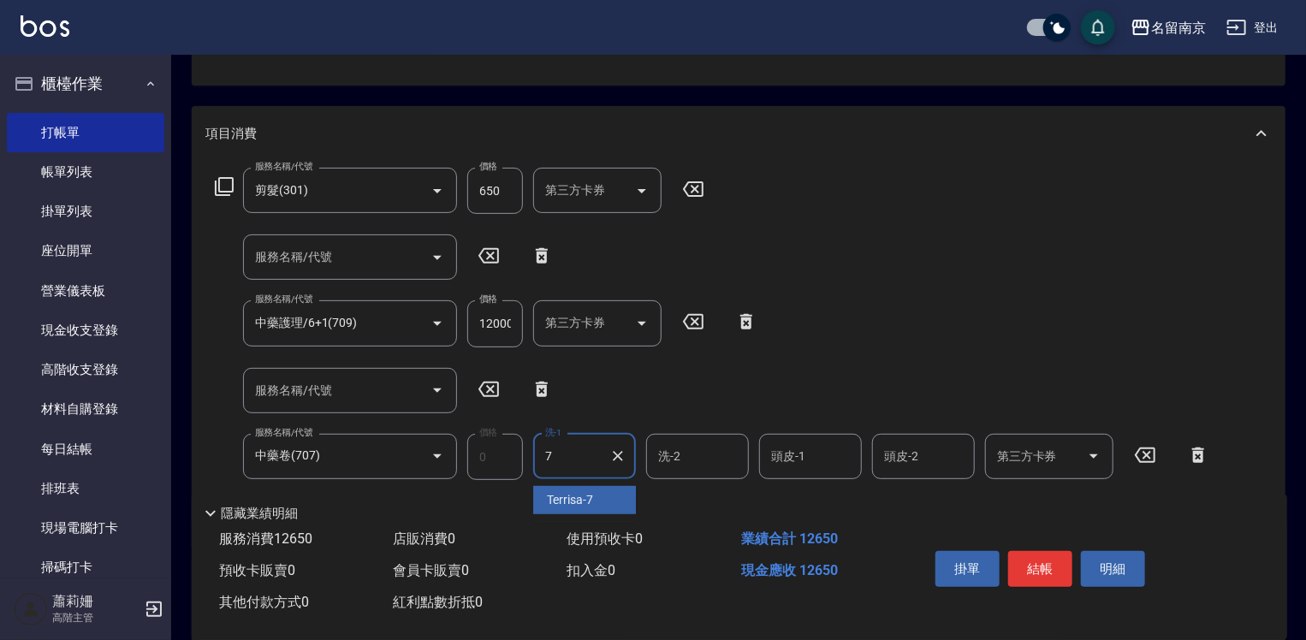
type input "Terrisa-7"
click at [539, 382] on icon at bounding box center [542, 389] width 12 height 15
type input "中藥卷(707)"
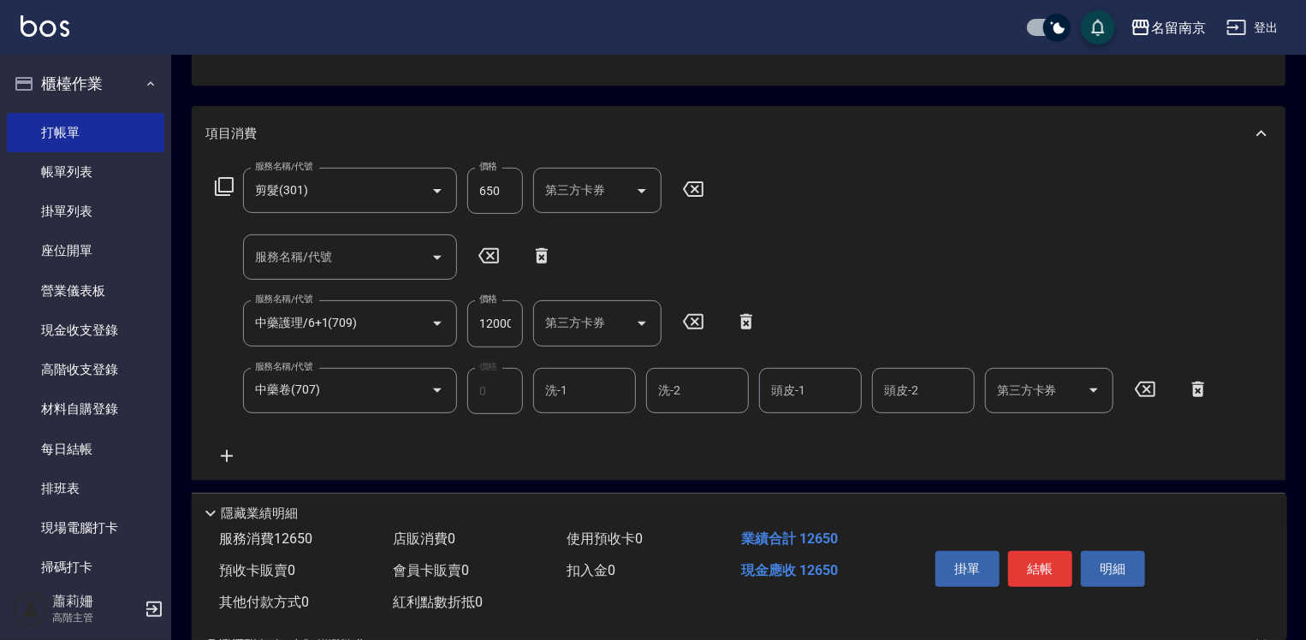
click at [537, 250] on icon at bounding box center [542, 255] width 12 height 15
type input "中藥護理/6+1(709)"
type input "中藥卷(707)"
type input "0"
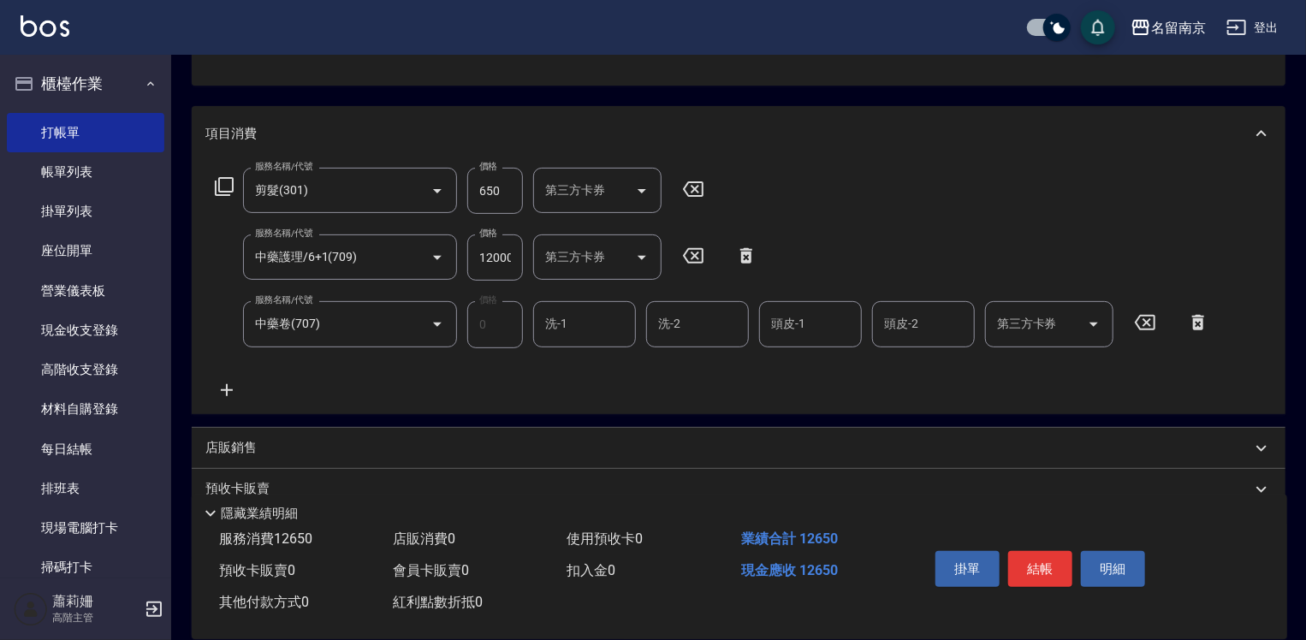
click at [575, 318] on input "洗-1" at bounding box center [584, 324] width 87 height 30
type input "Terrisa-7"
click at [1050, 560] on button "結帳" at bounding box center [1040, 569] width 64 height 36
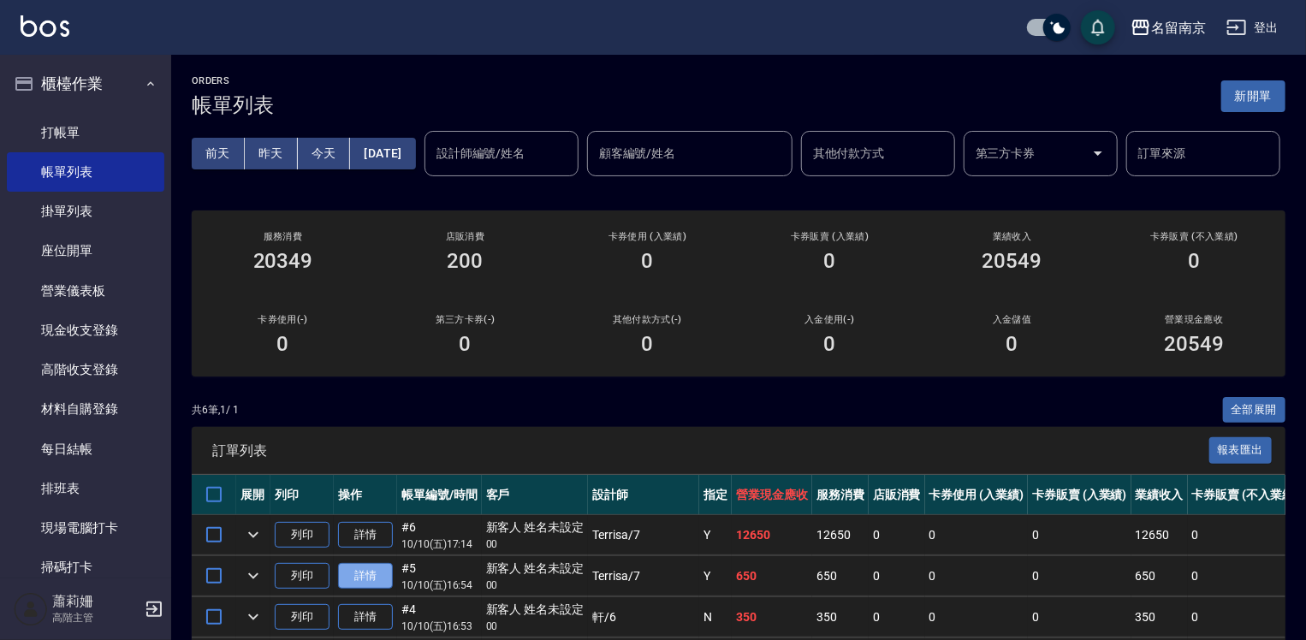
click at [358, 590] on link "詳情" at bounding box center [365, 576] width 55 height 27
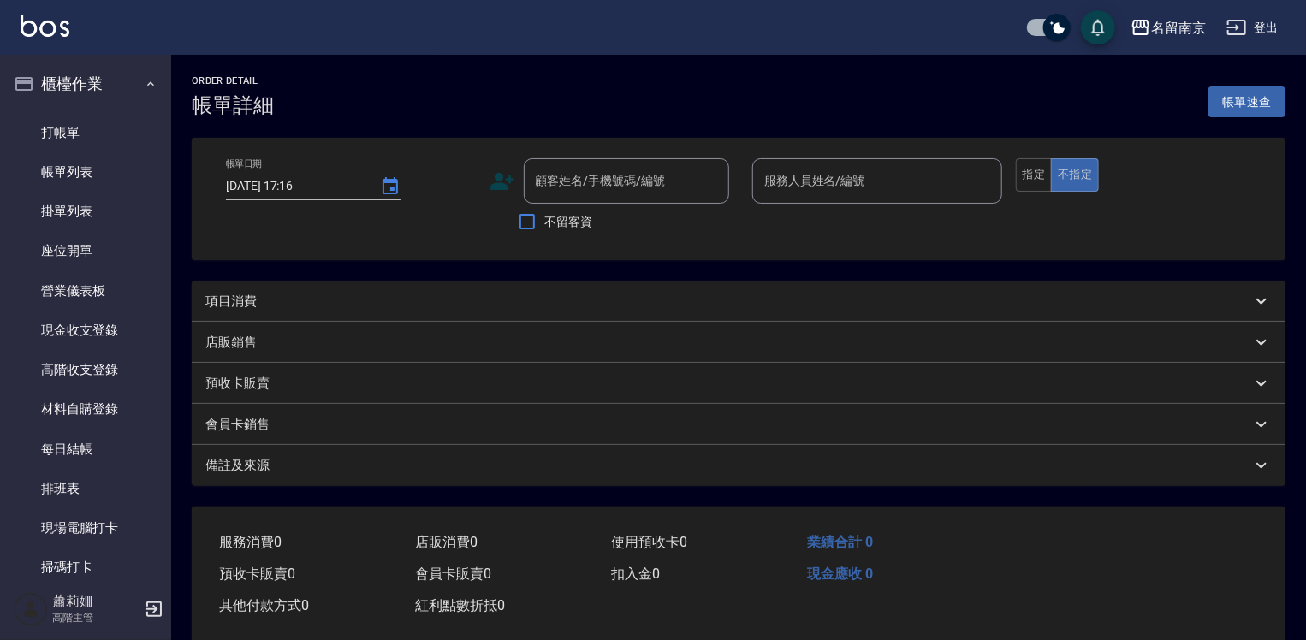
type input "[DATE] 16:54"
type input "Terrisa-7"
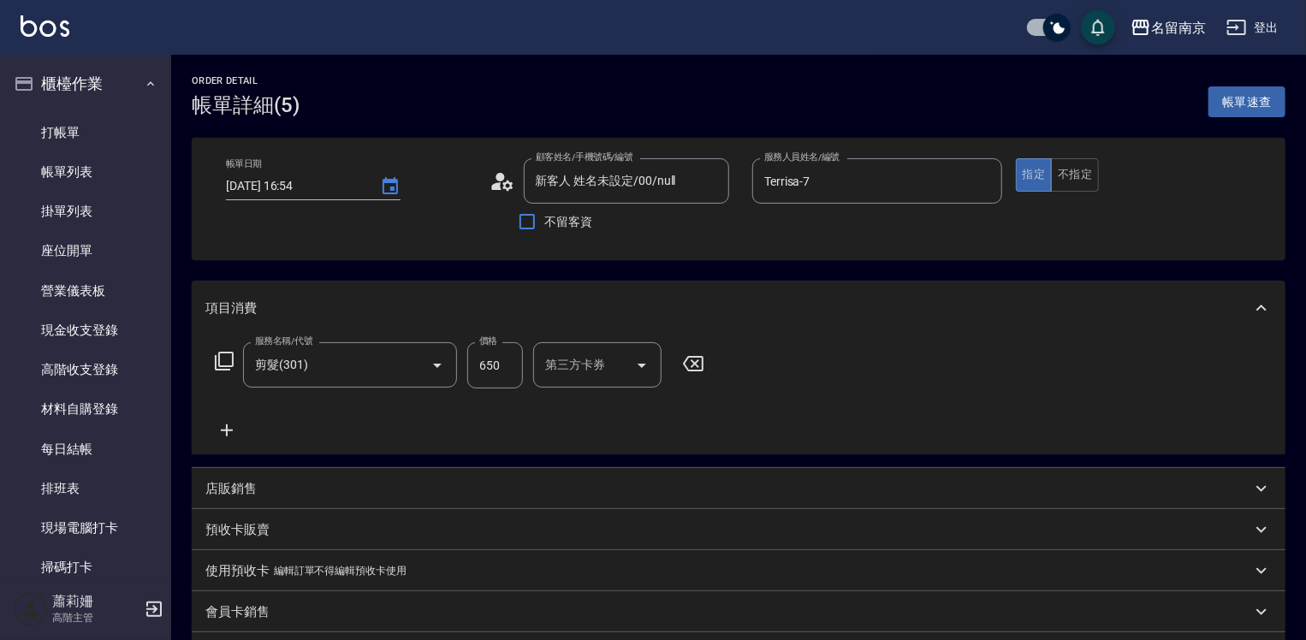
type input "新客人 姓名未設定/00/null"
type input "剪髮(301)"
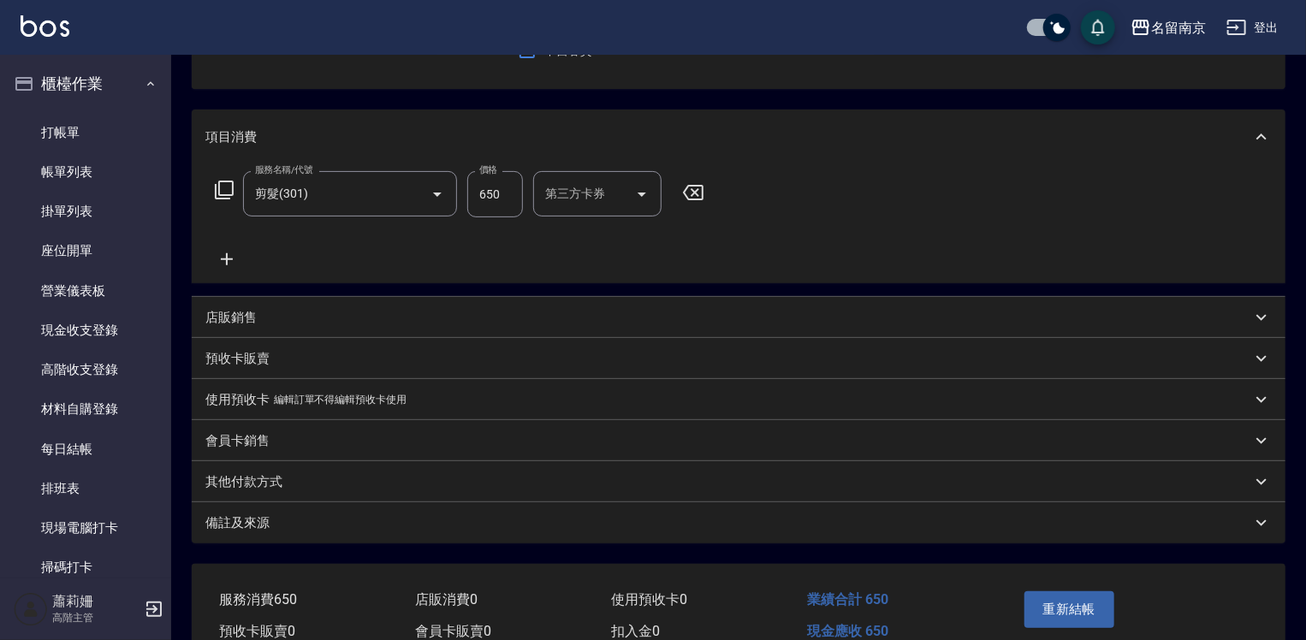
click at [222, 257] on icon at bounding box center [226, 259] width 43 height 21
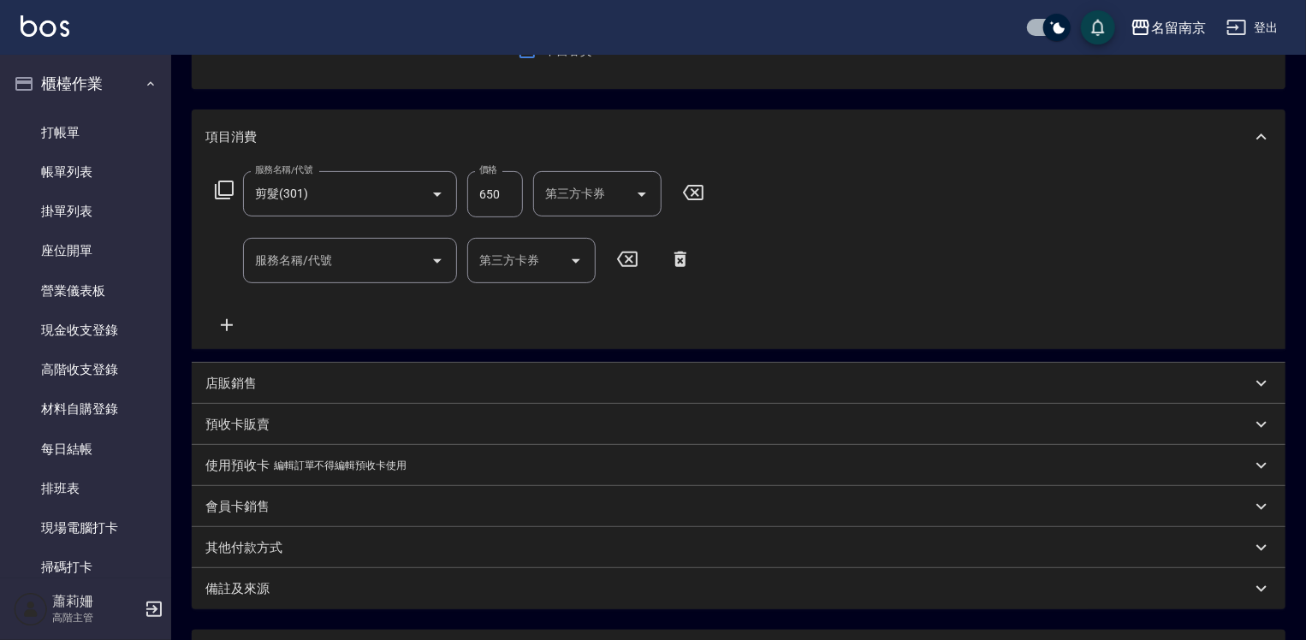
click at [679, 253] on icon at bounding box center [680, 259] width 12 height 15
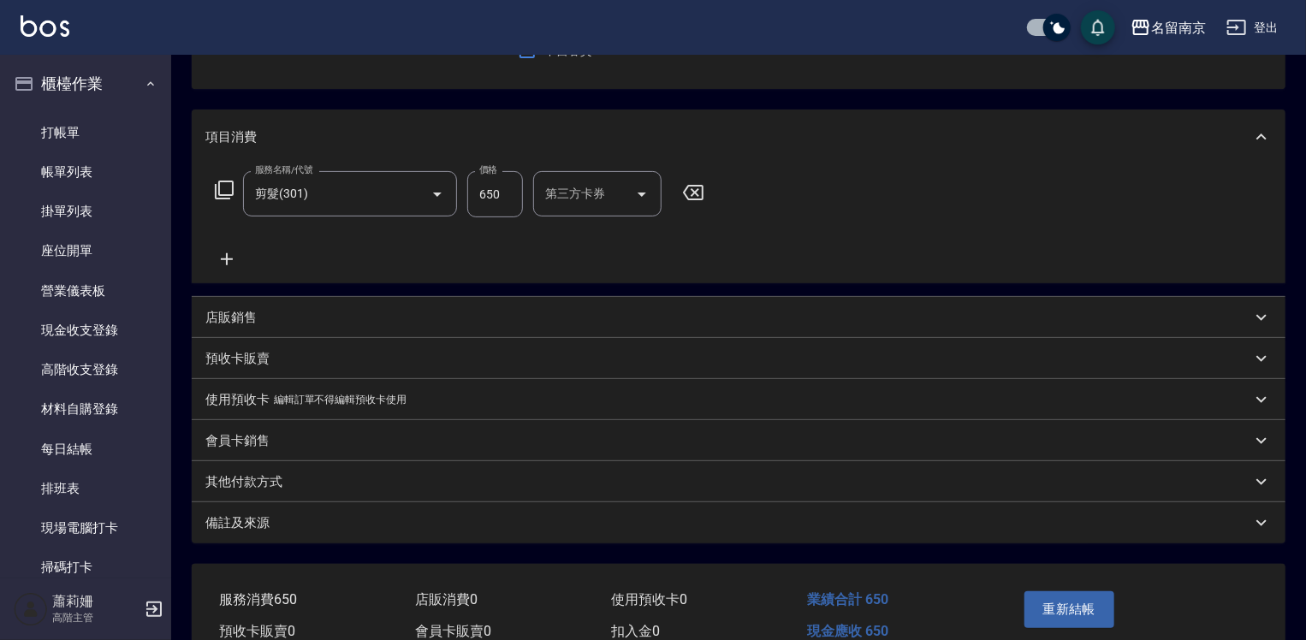
scroll to position [0, 0]
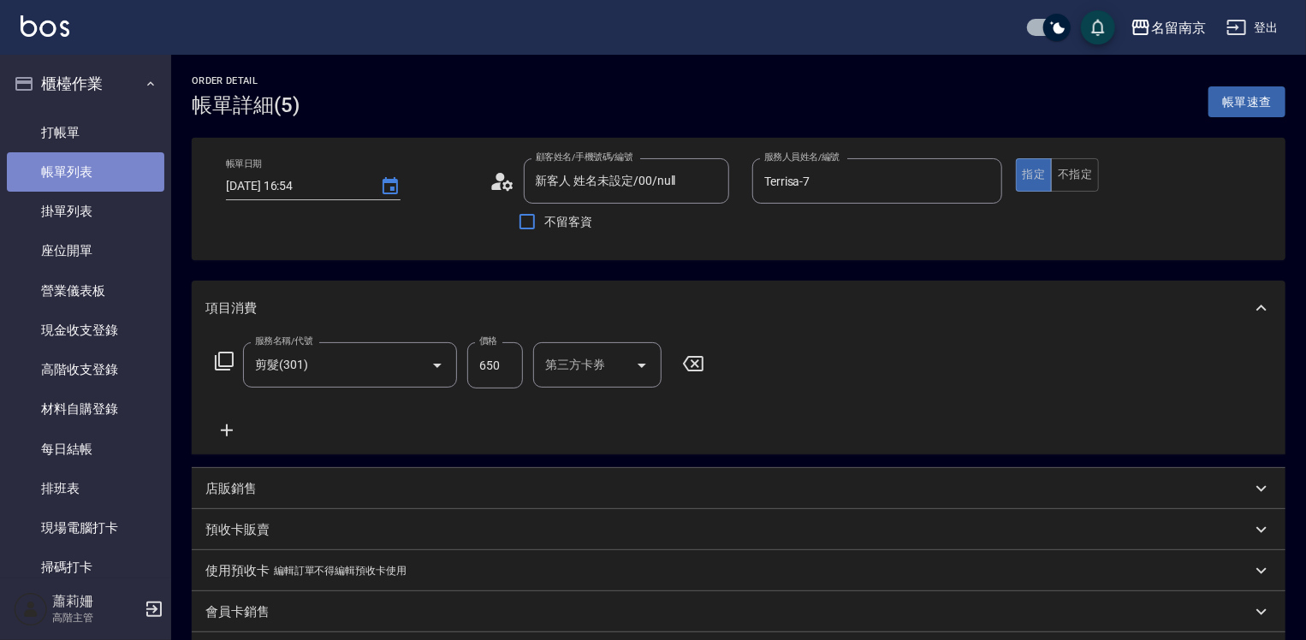
click at [103, 171] on link "帳單列表" at bounding box center [85, 171] width 157 height 39
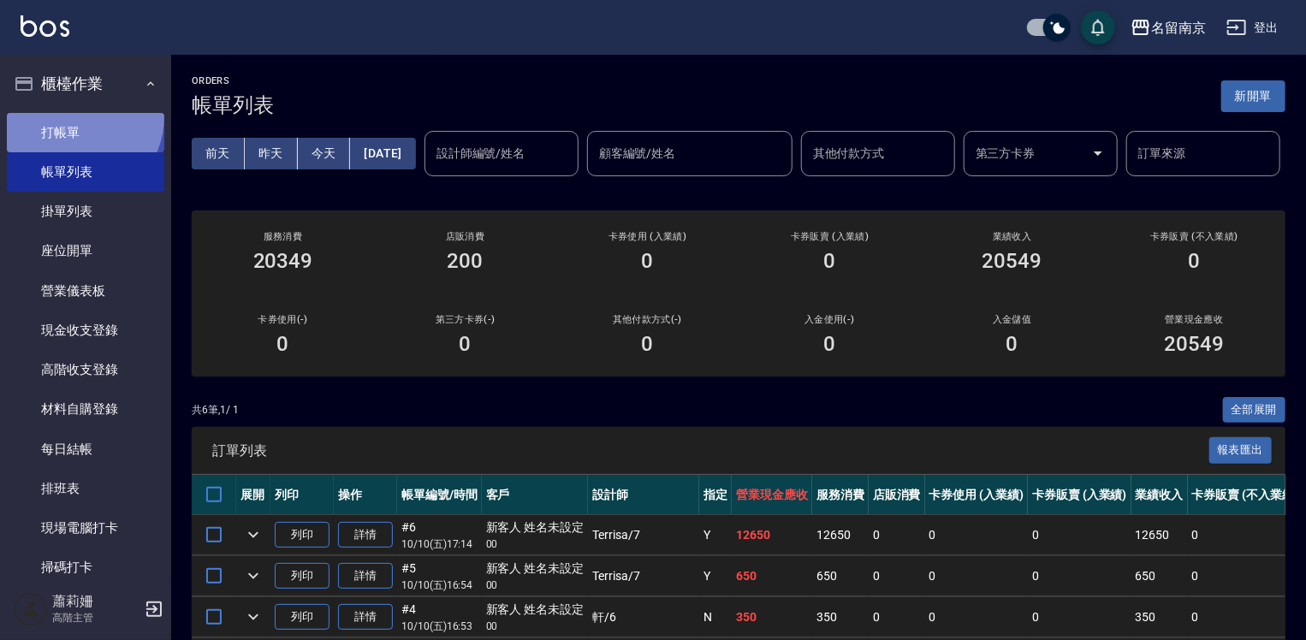
click at [75, 116] on link "打帳單" at bounding box center [85, 132] width 157 height 39
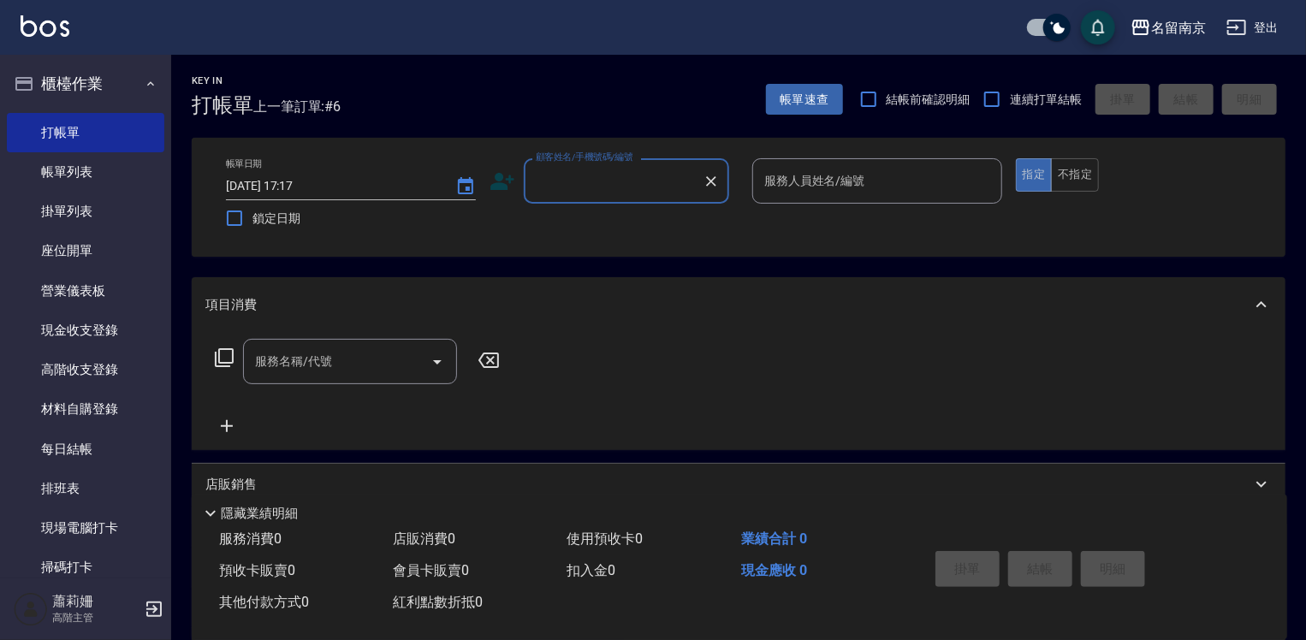
click at [568, 175] on input "顧客姓名/手機號碼/編號" at bounding box center [613, 181] width 164 height 30
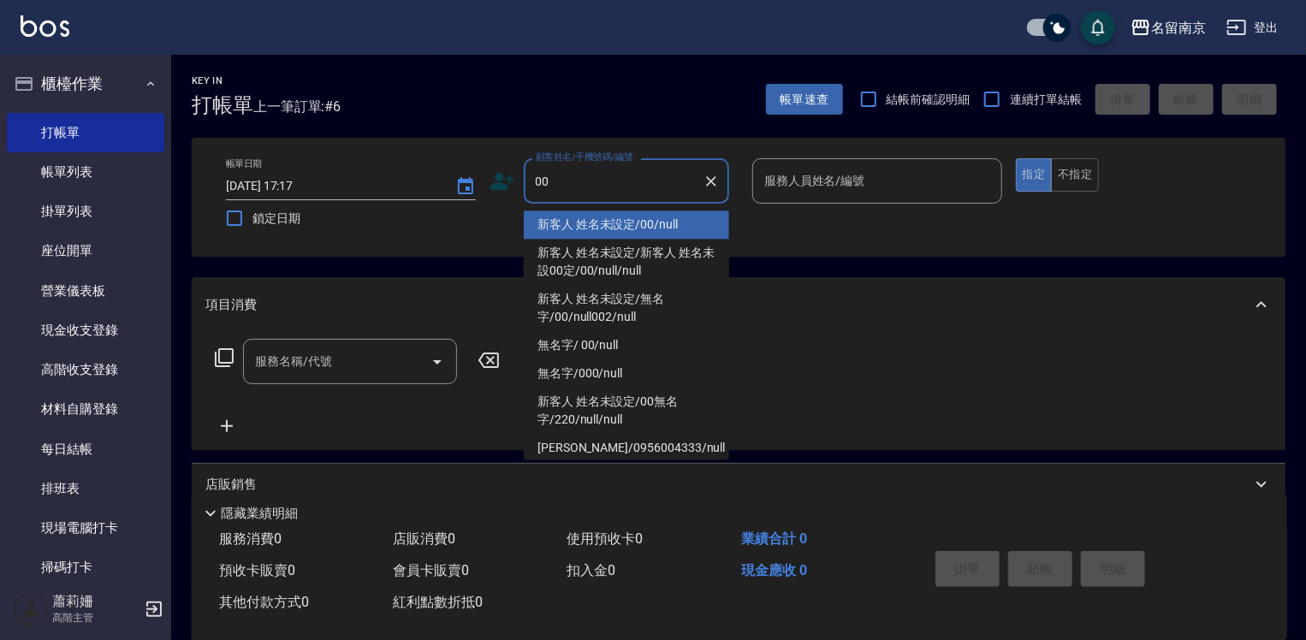
type input "新客人 姓名未設定/00/null"
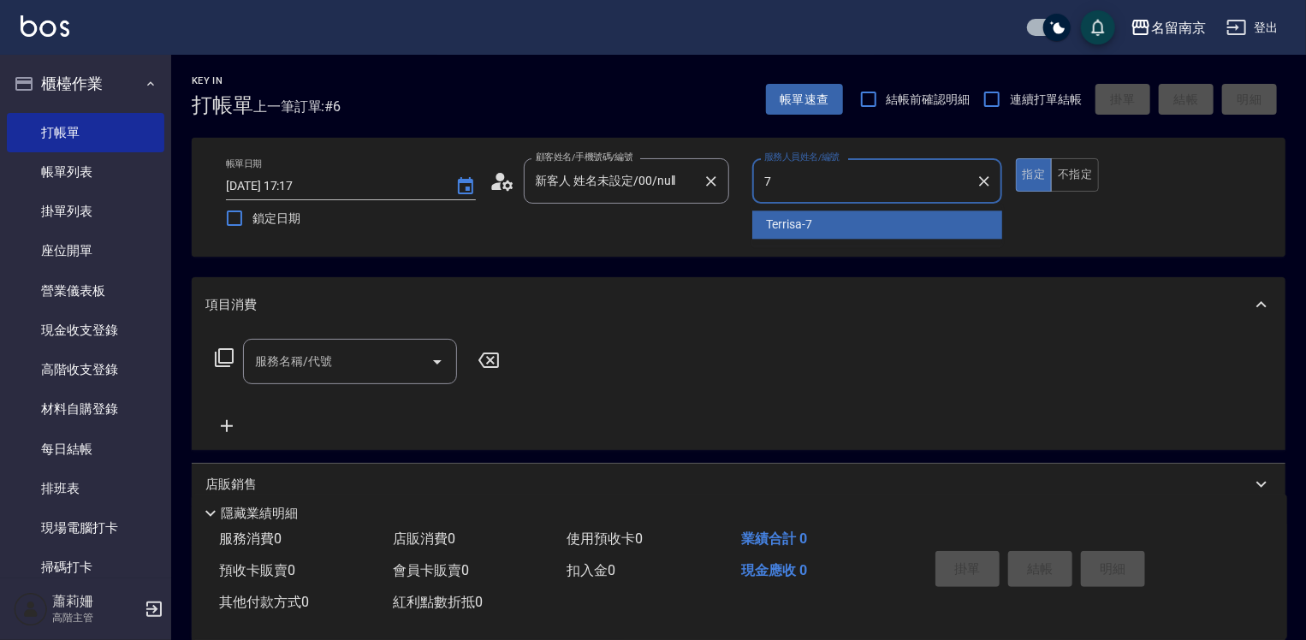
type input "Terrisa-7"
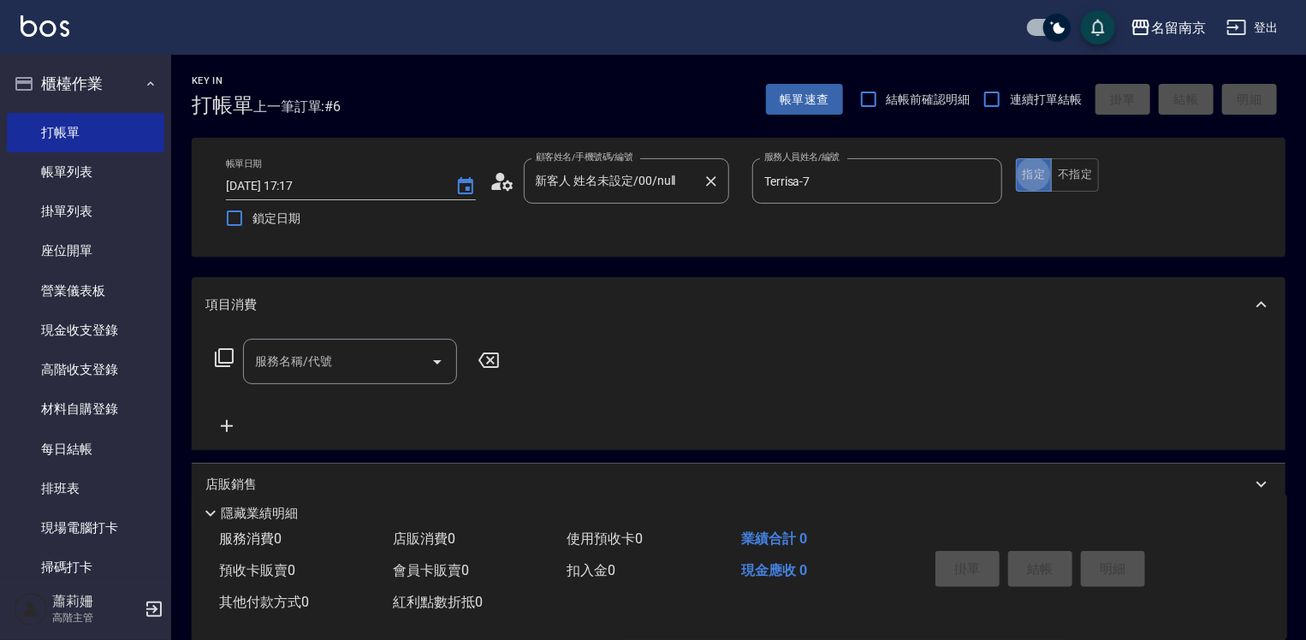
type button "true"
click at [375, 370] on input "服務名稱/代號" at bounding box center [337, 362] width 173 height 30
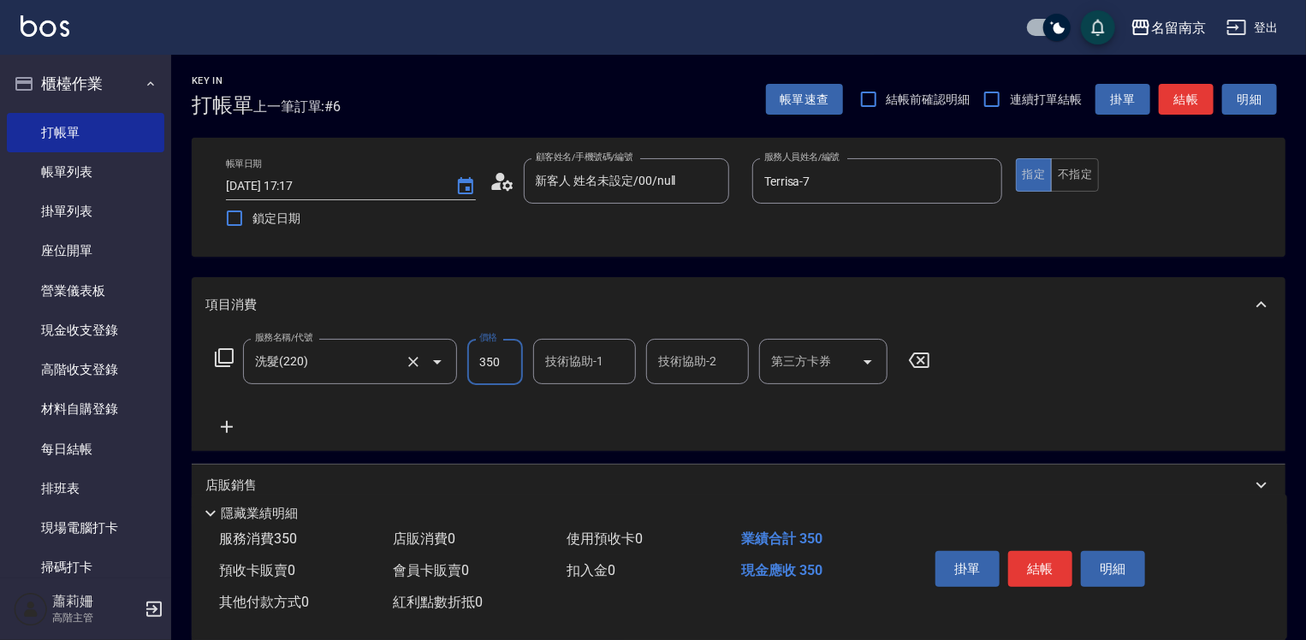
click at [376, 364] on input "洗髮(220)" at bounding box center [326, 362] width 151 height 30
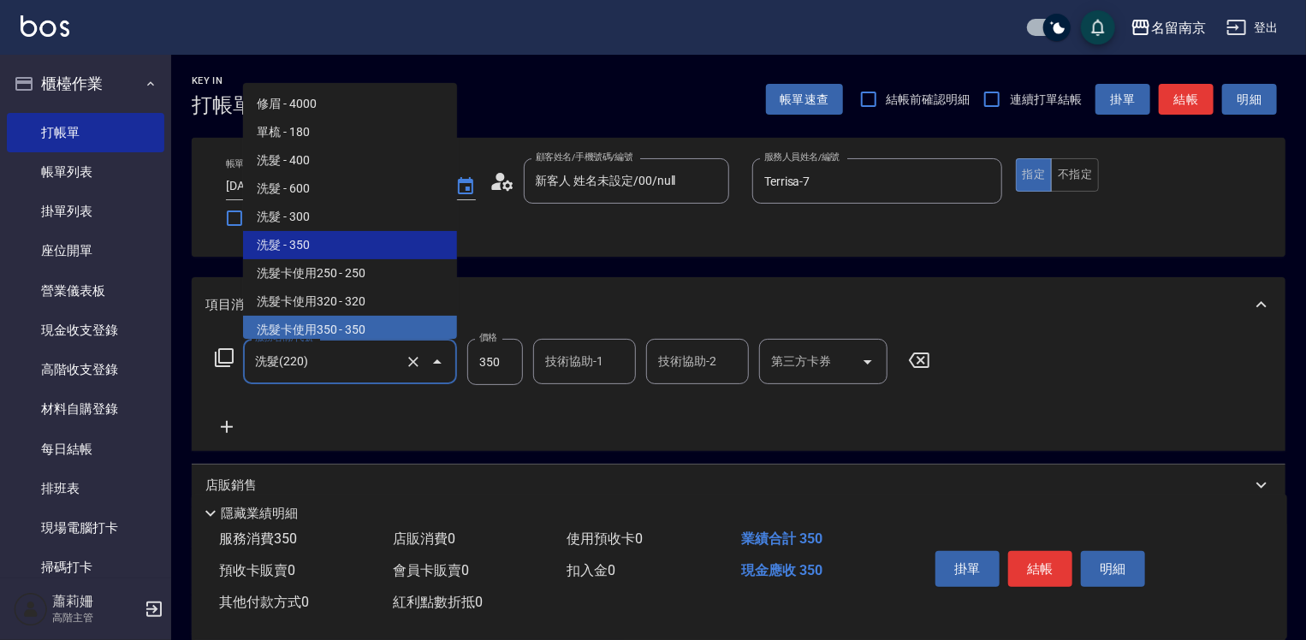
click at [359, 326] on span "洗髮卡使用350 - 350" at bounding box center [350, 330] width 214 height 28
type input "洗髮卡使用350(223)"
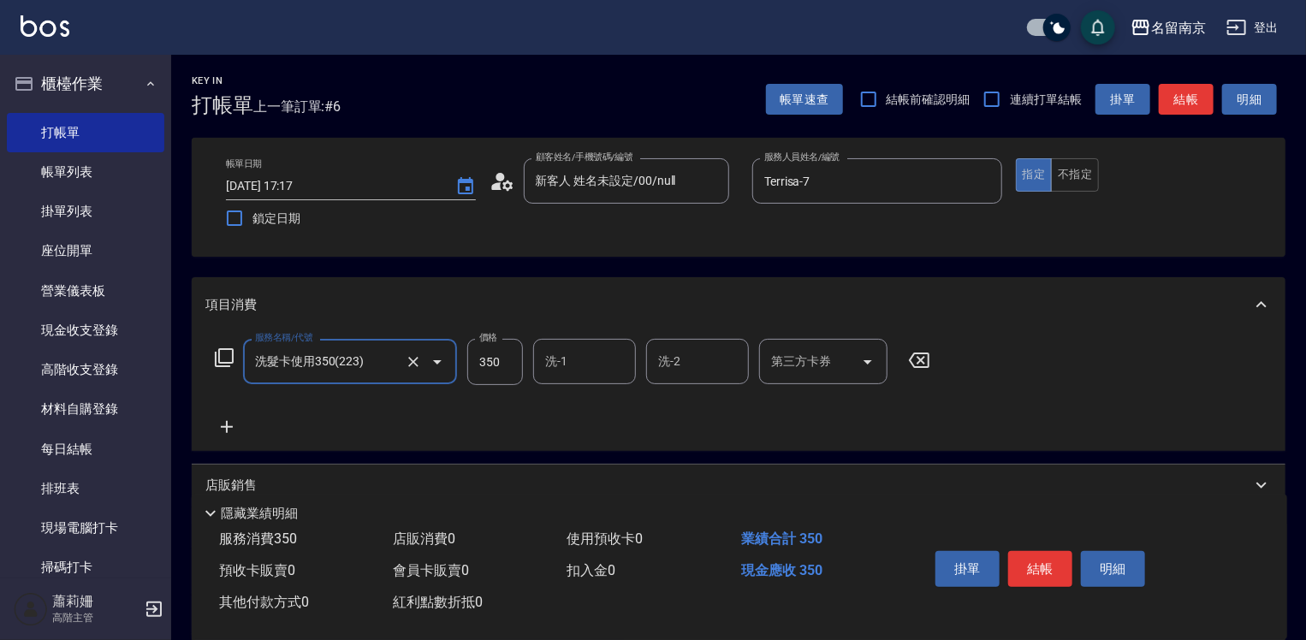
click at [594, 371] on input "洗-1" at bounding box center [584, 362] width 87 height 30
type input "軒-6"
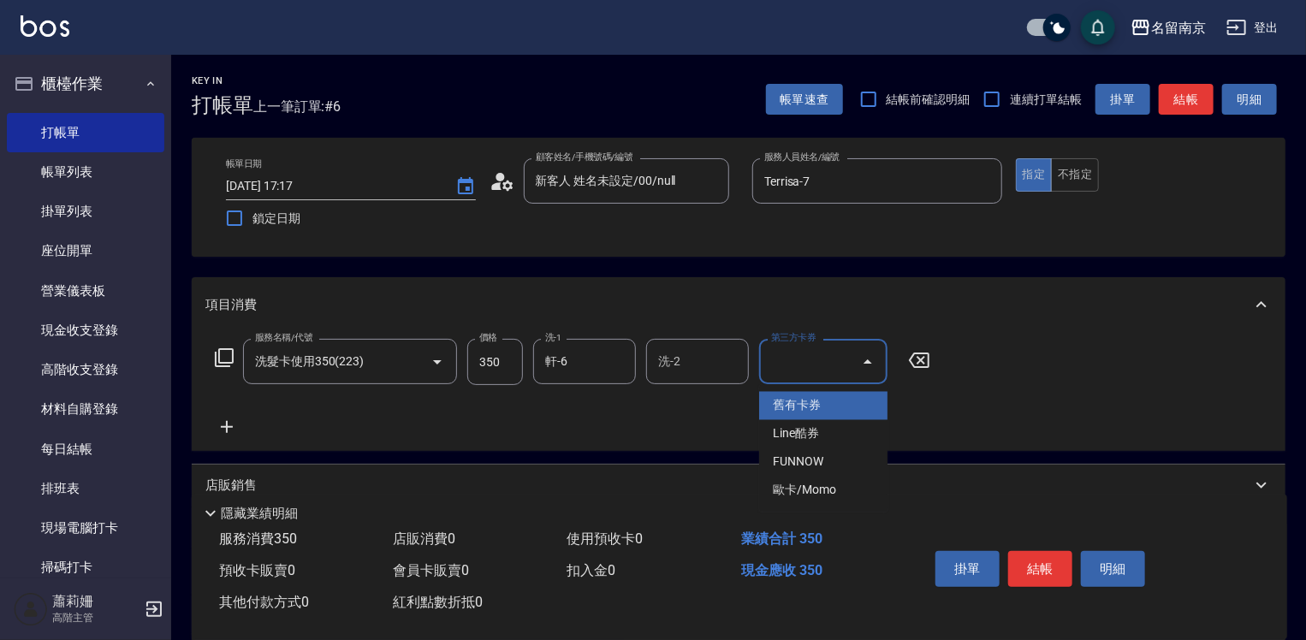
click at [780, 349] on input "第三方卡券" at bounding box center [810, 362] width 87 height 30
drag, startPoint x: 797, startPoint y: 407, endPoint x: 862, endPoint y: 406, distance: 65.0
click at [801, 407] on span "舊有卡券" at bounding box center [823, 406] width 128 height 28
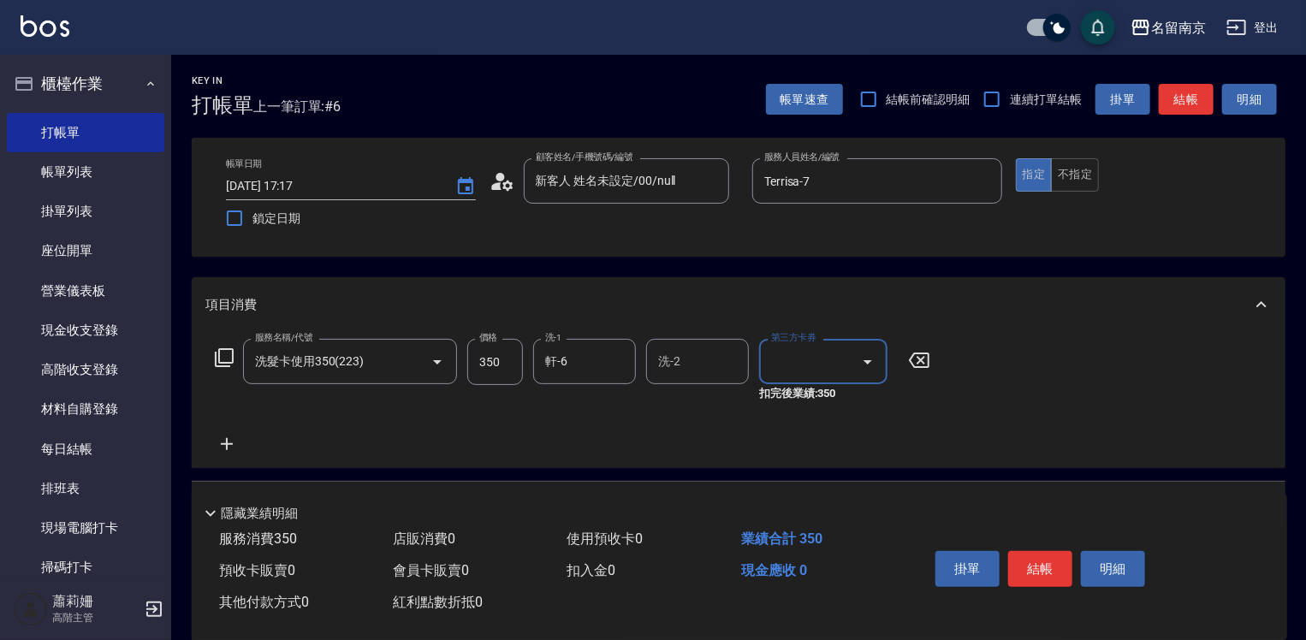
type input "舊有卡券"
click at [1040, 559] on button "結帳" at bounding box center [1040, 569] width 64 height 36
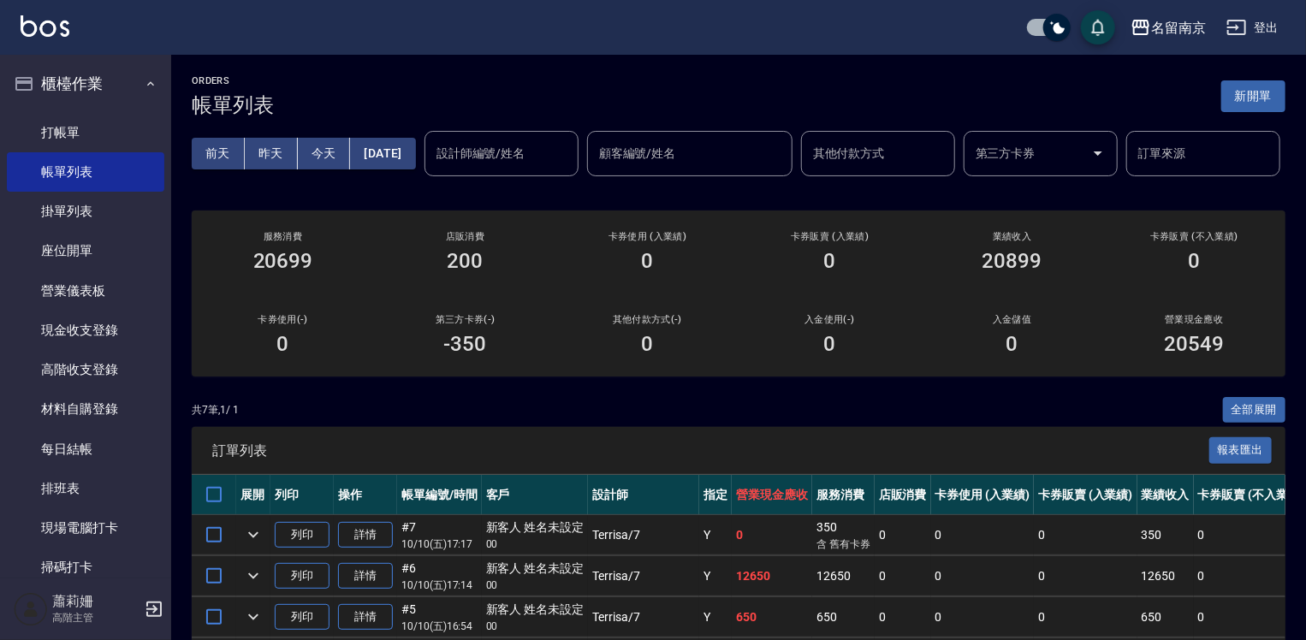
scroll to position [257, 0]
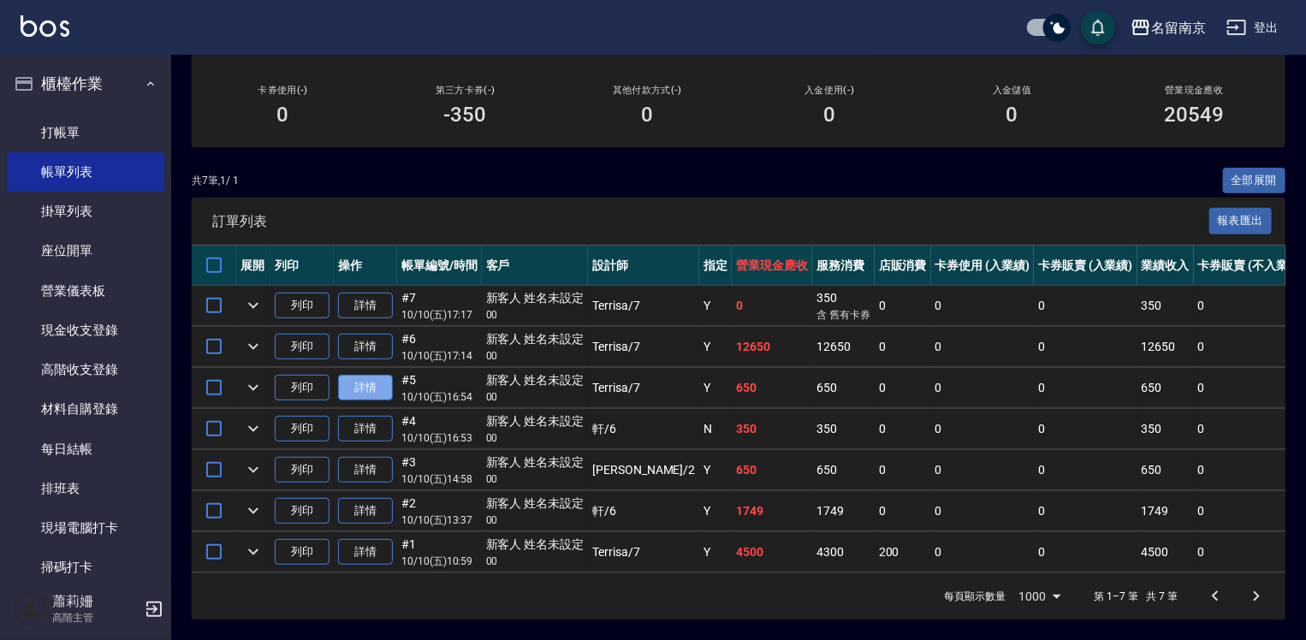
click at [383, 401] on link "詳情" at bounding box center [365, 388] width 55 height 27
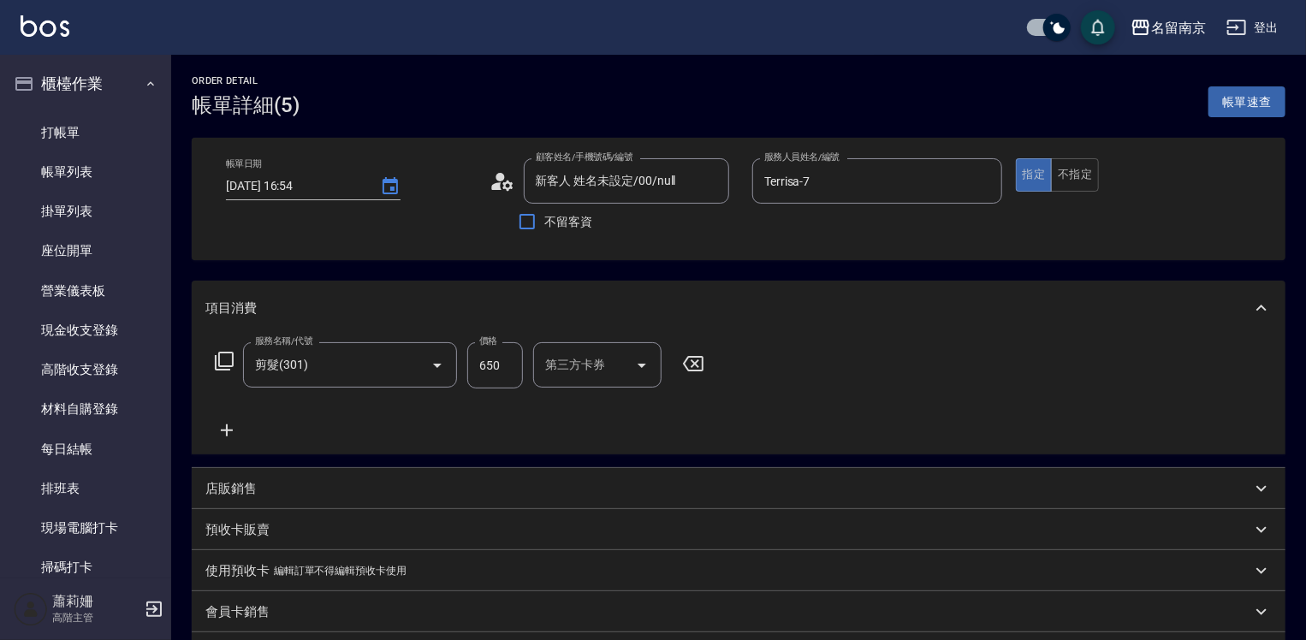
type input "新客人 姓名未設定/00/null"
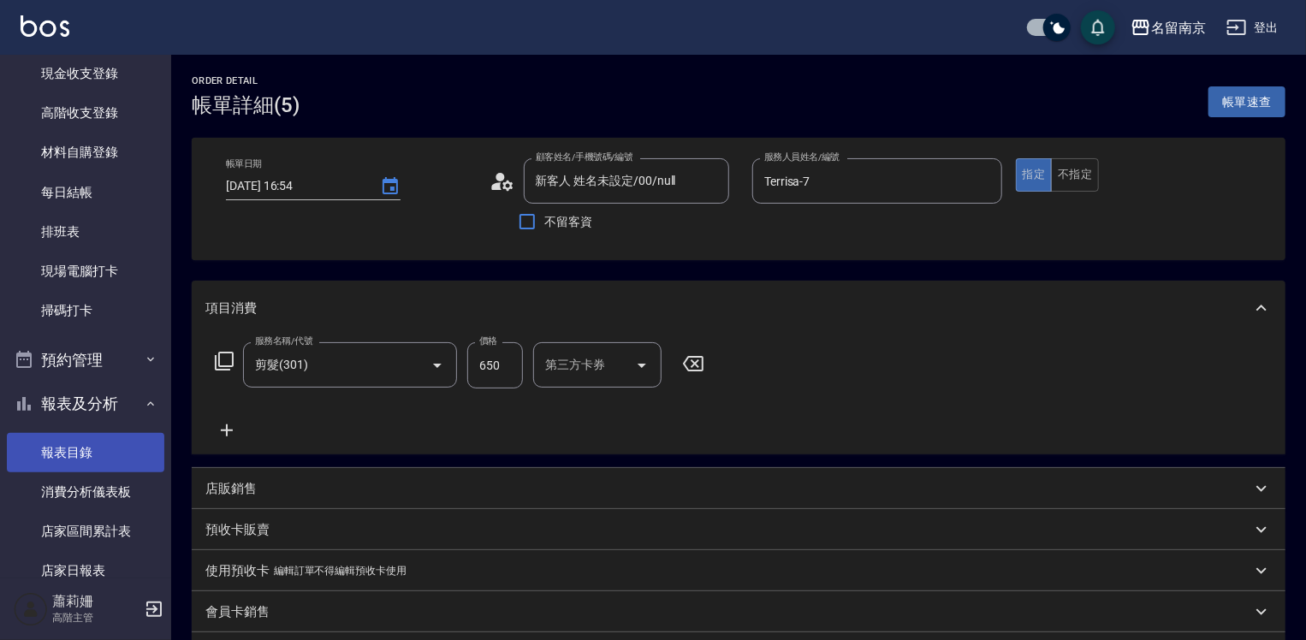
click at [98, 460] on link "報表目錄" at bounding box center [85, 452] width 157 height 39
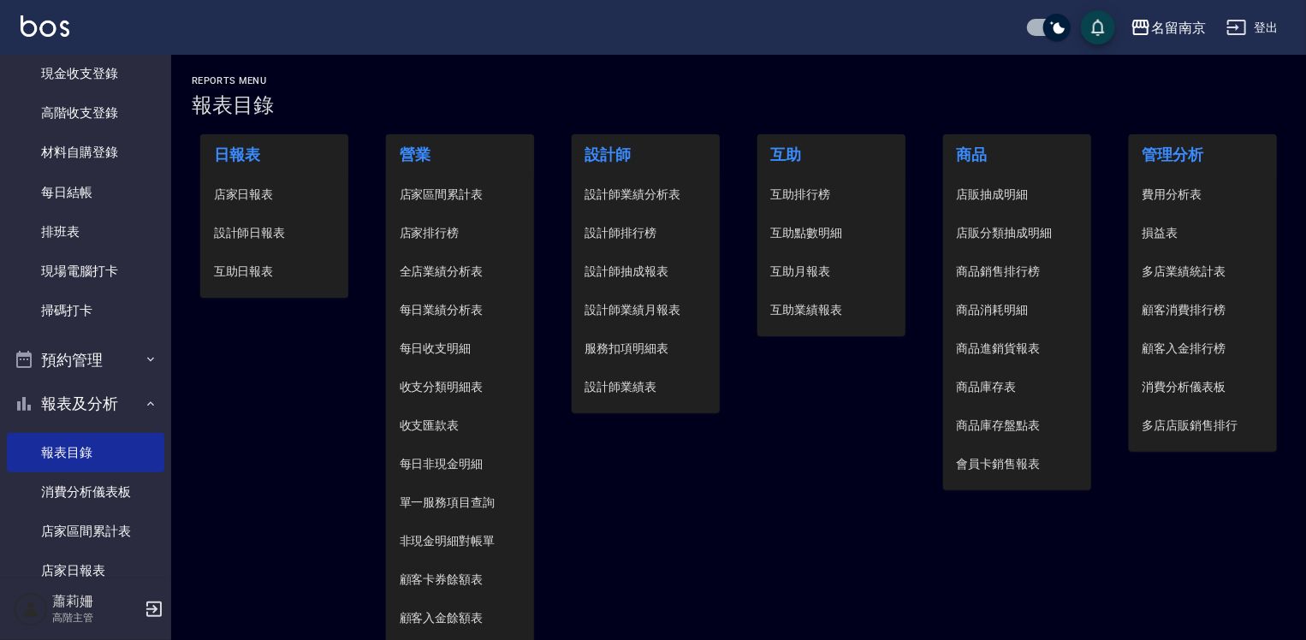
click at [252, 235] on span "設計師日報表" at bounding box center [274, 233] width 121 height 18
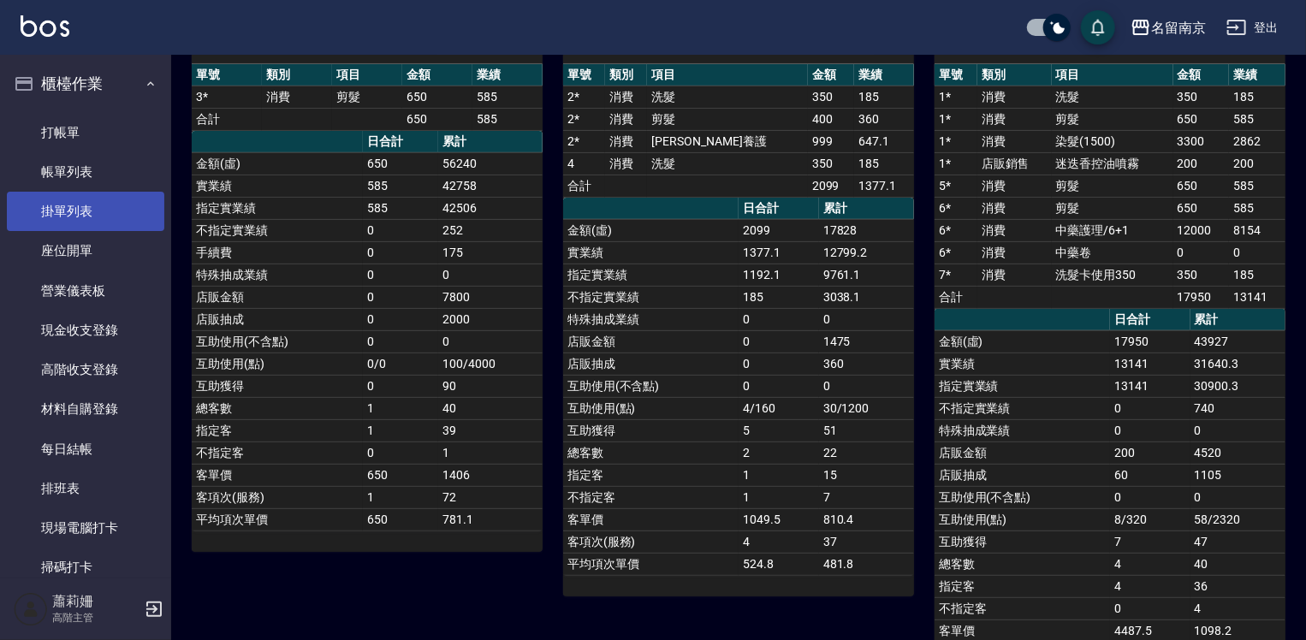
scroll to position [86, 0]
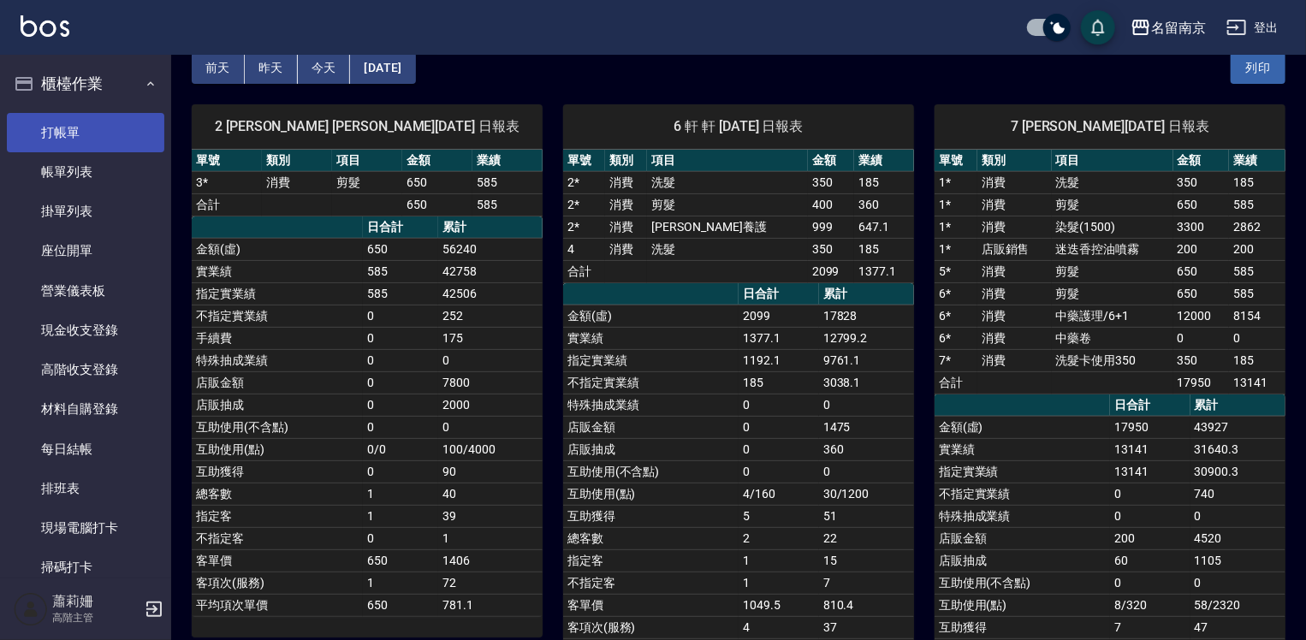
click at [68, 121] on link "打帳單" at bounding box center [85, 132] width 157 height 39
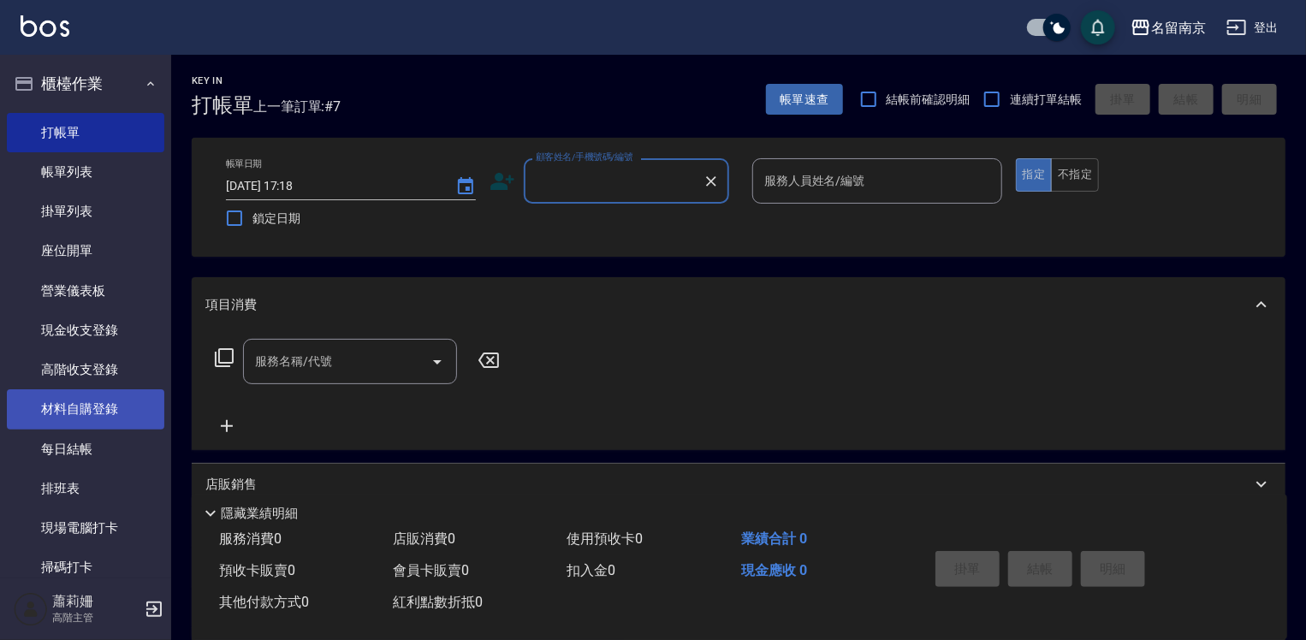
scroll to position [342, 0]
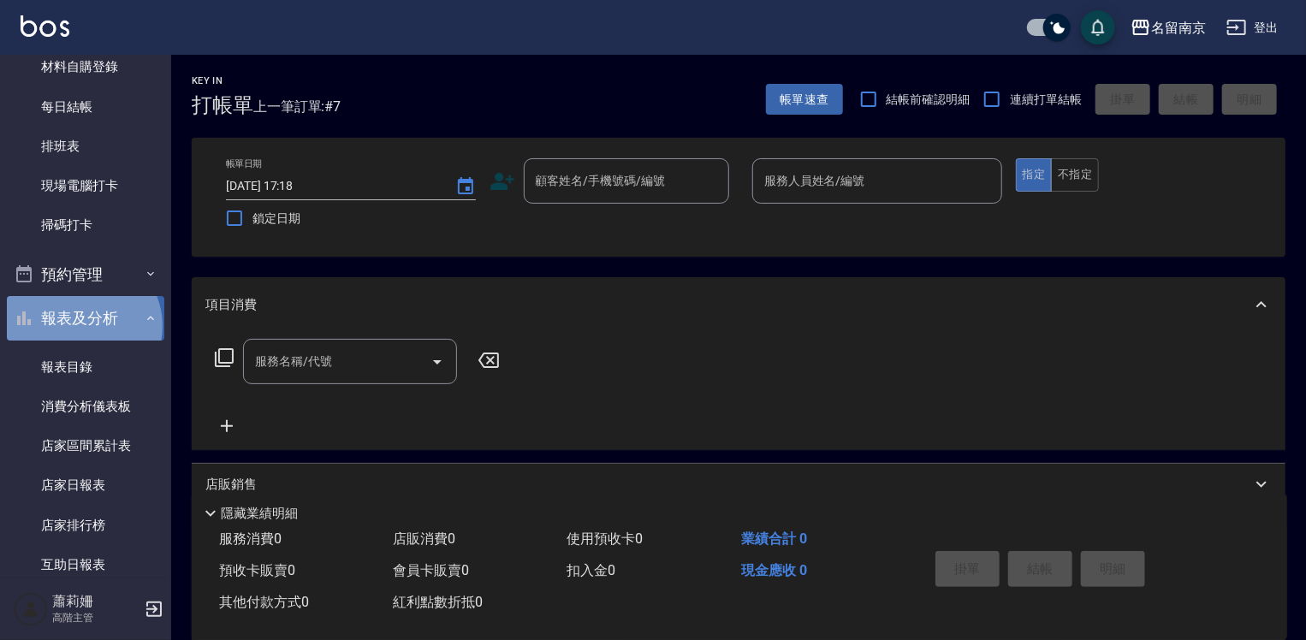
click at [81, 326] on button "報表及分析" at bounding box center [85, 318] width 157 height 44
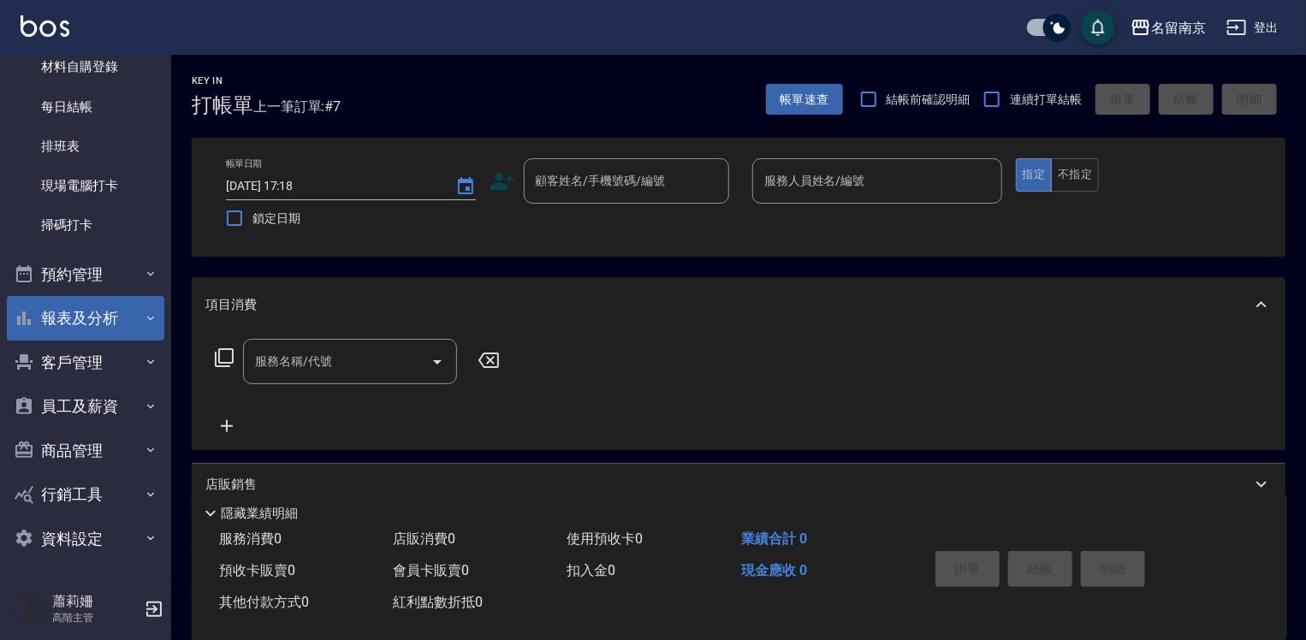
click at [83, 329] on button "報表及分析" at bounding box center [85, 318] width 157 height 44
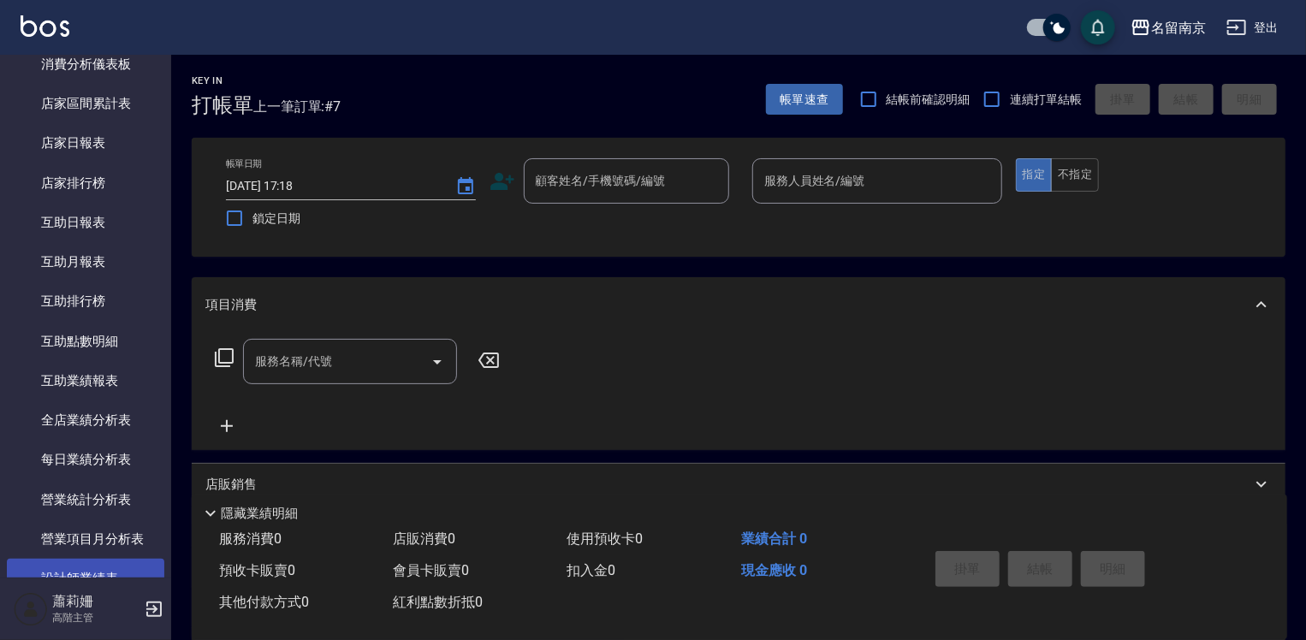
scroll to position [941, 0]
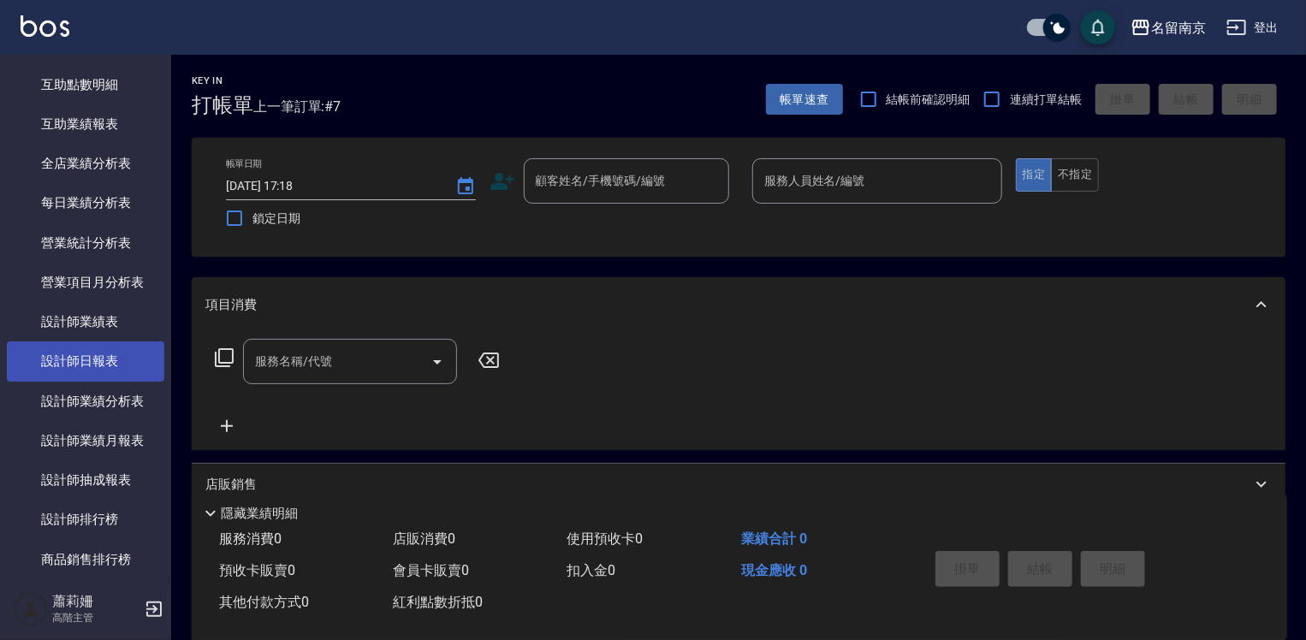
click at [79, 364] on link "設計師日報表" at bounding box center [85, 360] width 157 height 39
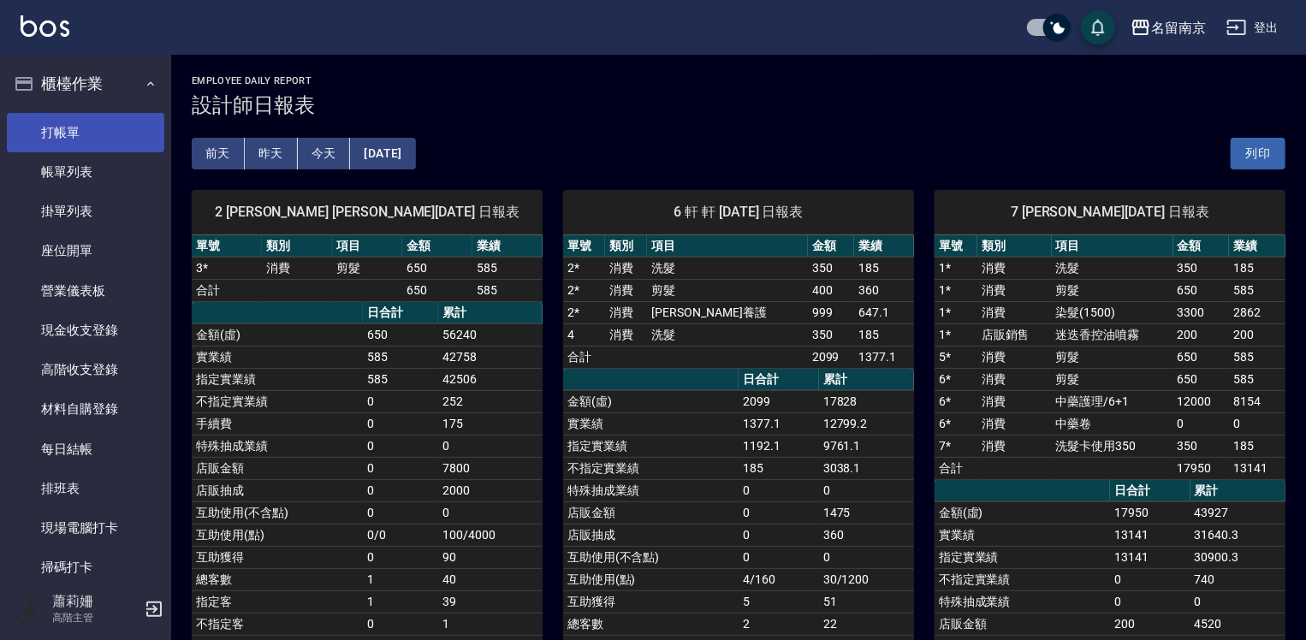
click at [54, 130] on link "打帳單" at bounding box center [85, 132] width 157 height 39
